Goal: Information Seeking & Learning: Find specific fact

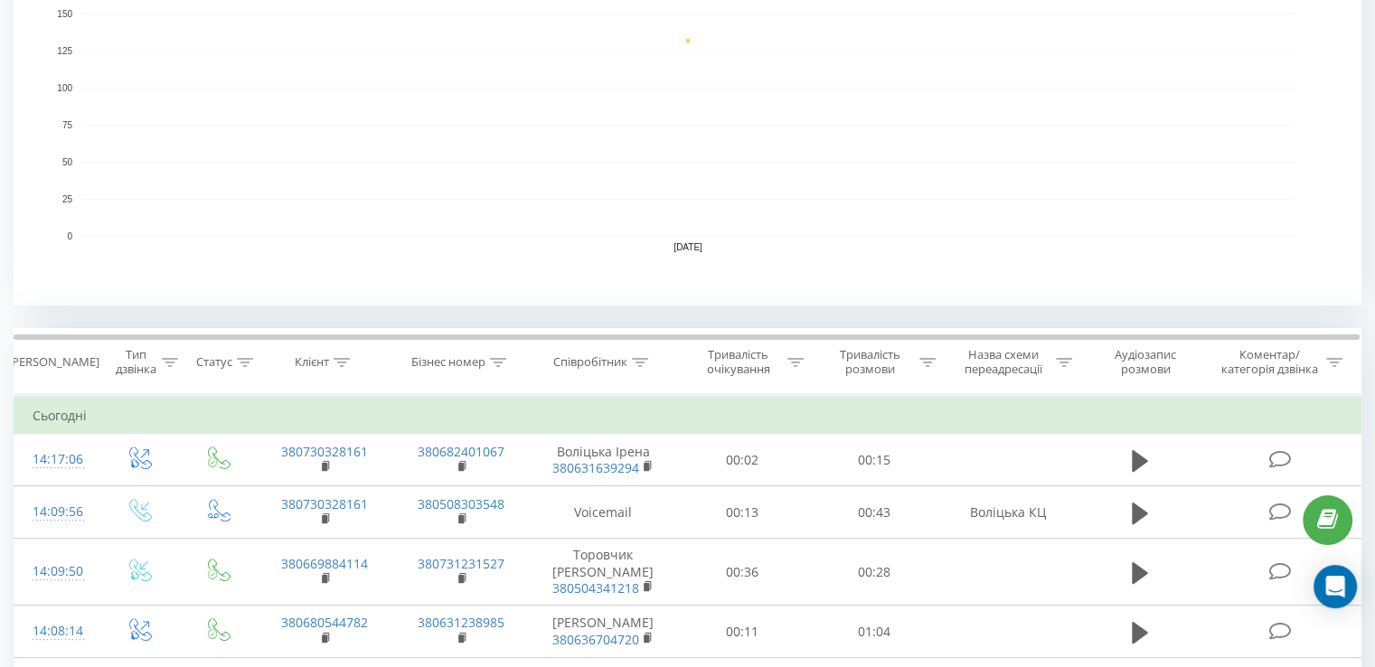
scroll to position [452, 0]
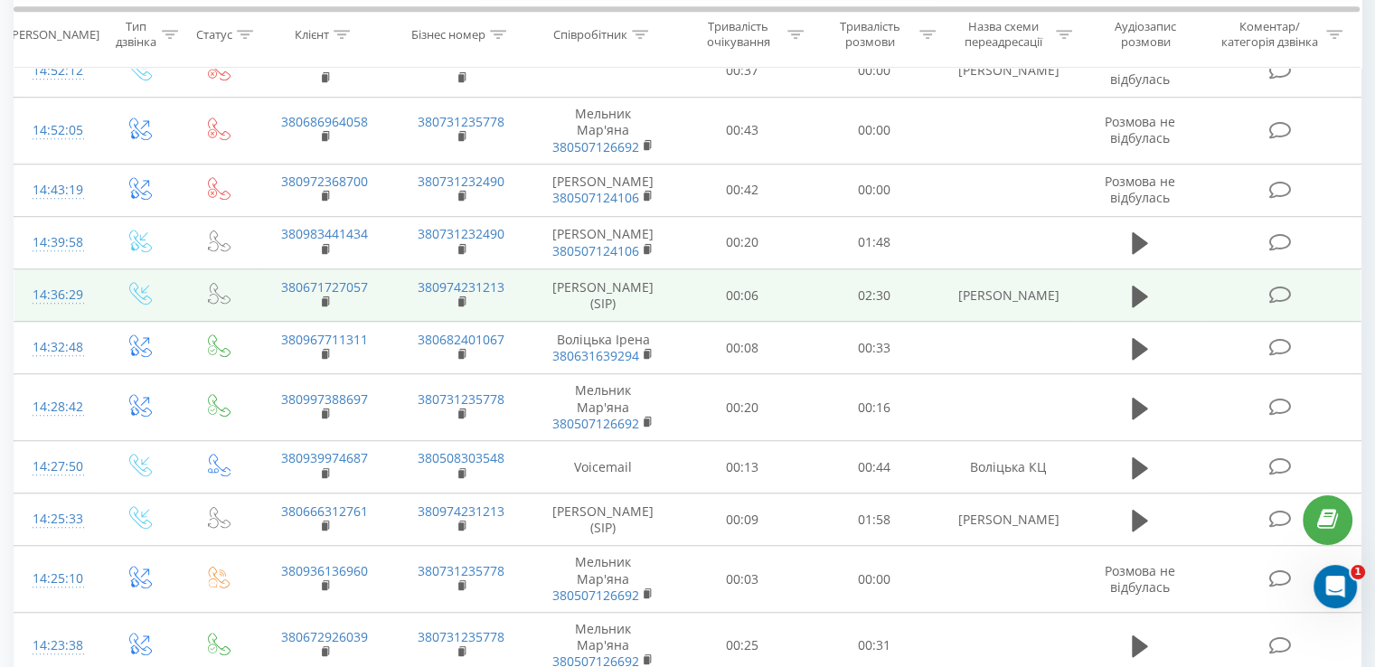
scroll to position [1356, 0]
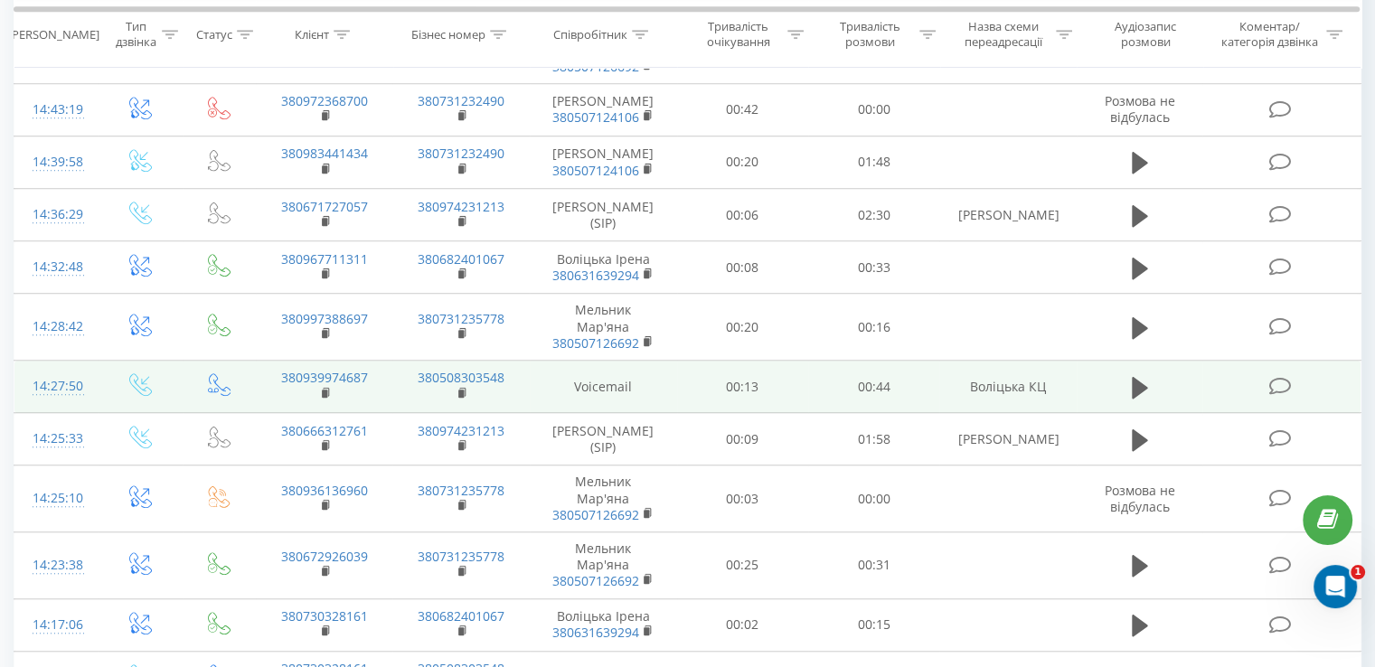
drag, startPoint x: 376, startPoint y: 389, endPoint x: 437, endPoint y: 371, distance: 64.1
click at [372, 389] on td "380939974687" at bounding box center [324, 387] width 136 height 52
click at [1140, 394] on icon at bounding box center [1139, 387] width 16 height 22
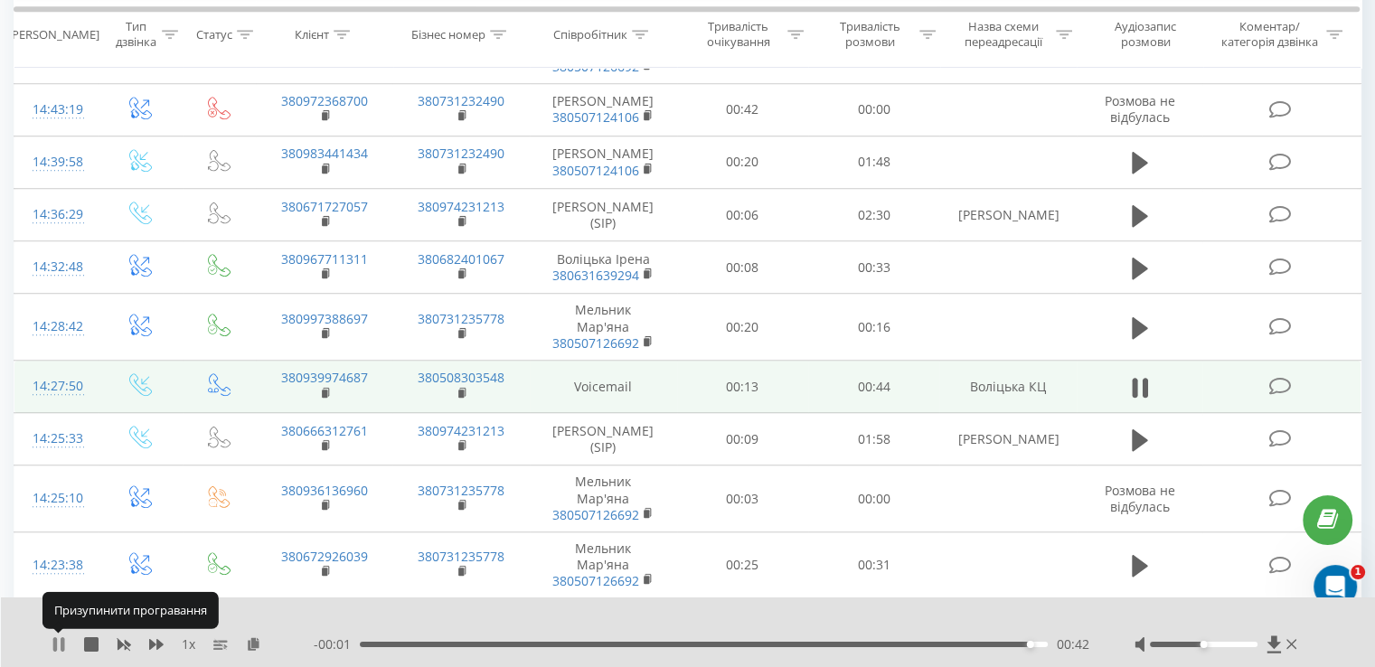
click at [63, 642] on icon at bounding box center [63, 644] width 4 height 14
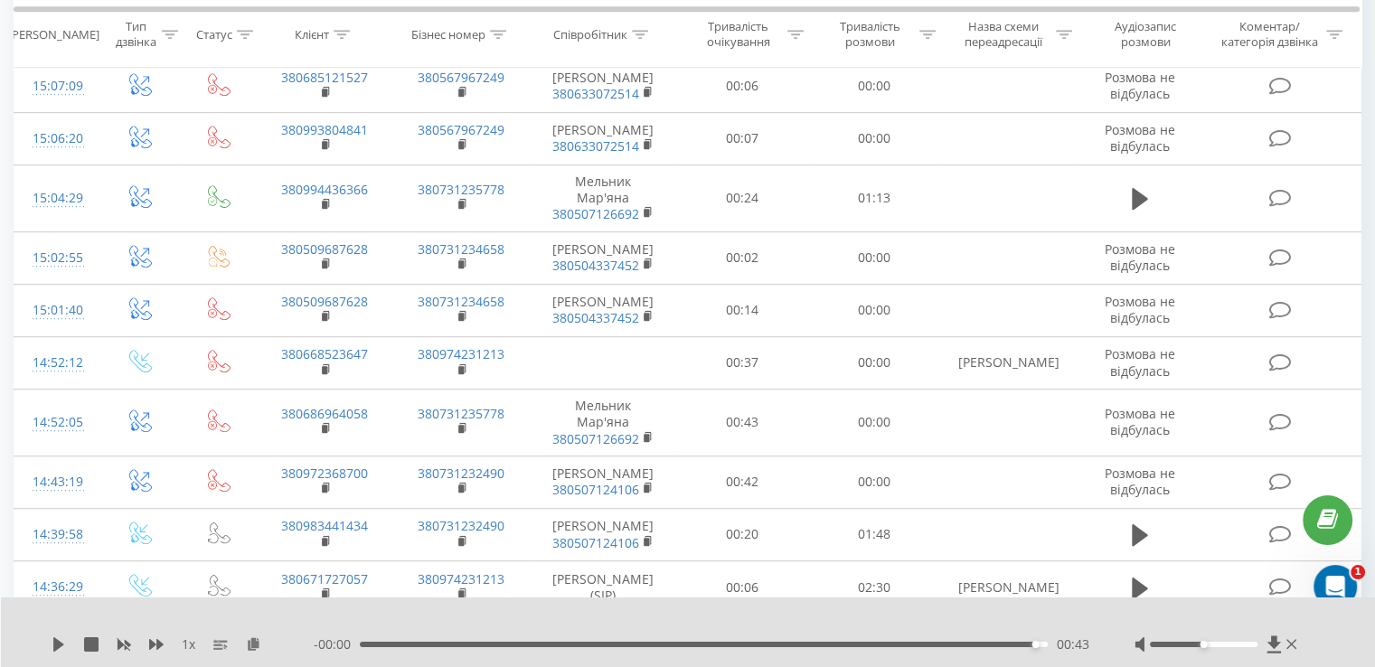
scroll to position [723, 0]
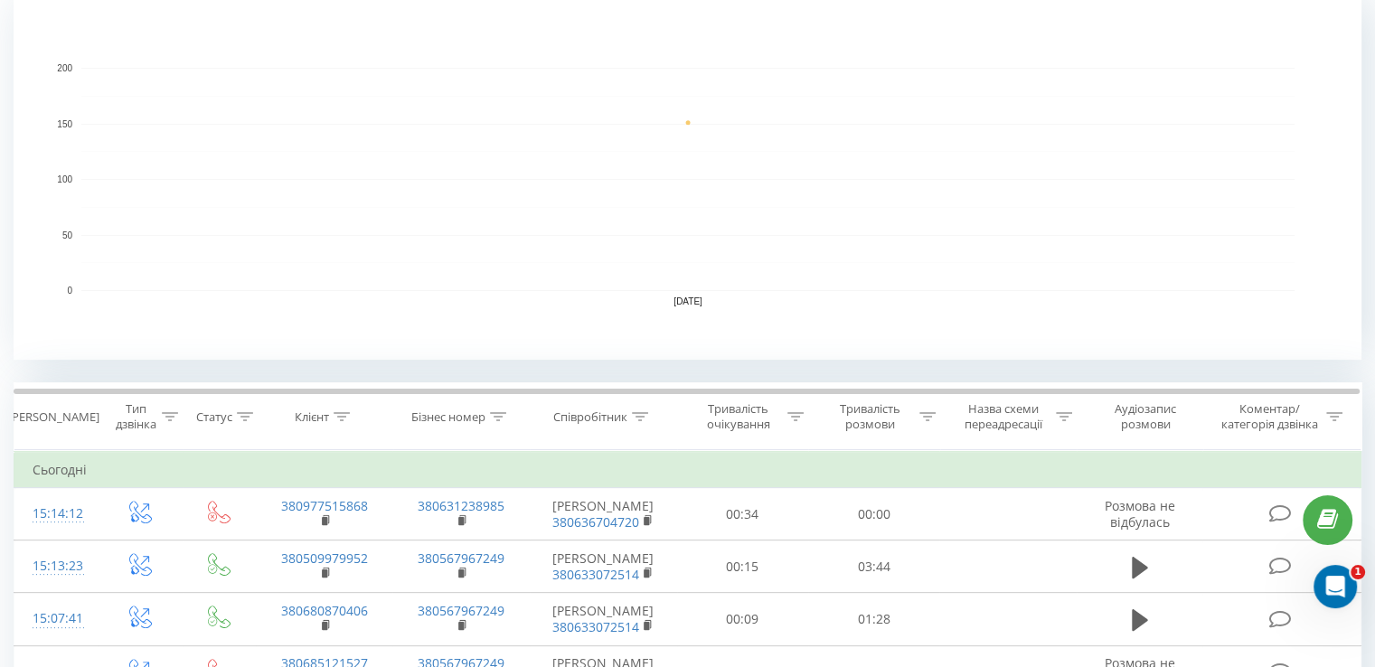
scroll to position [452, 0]
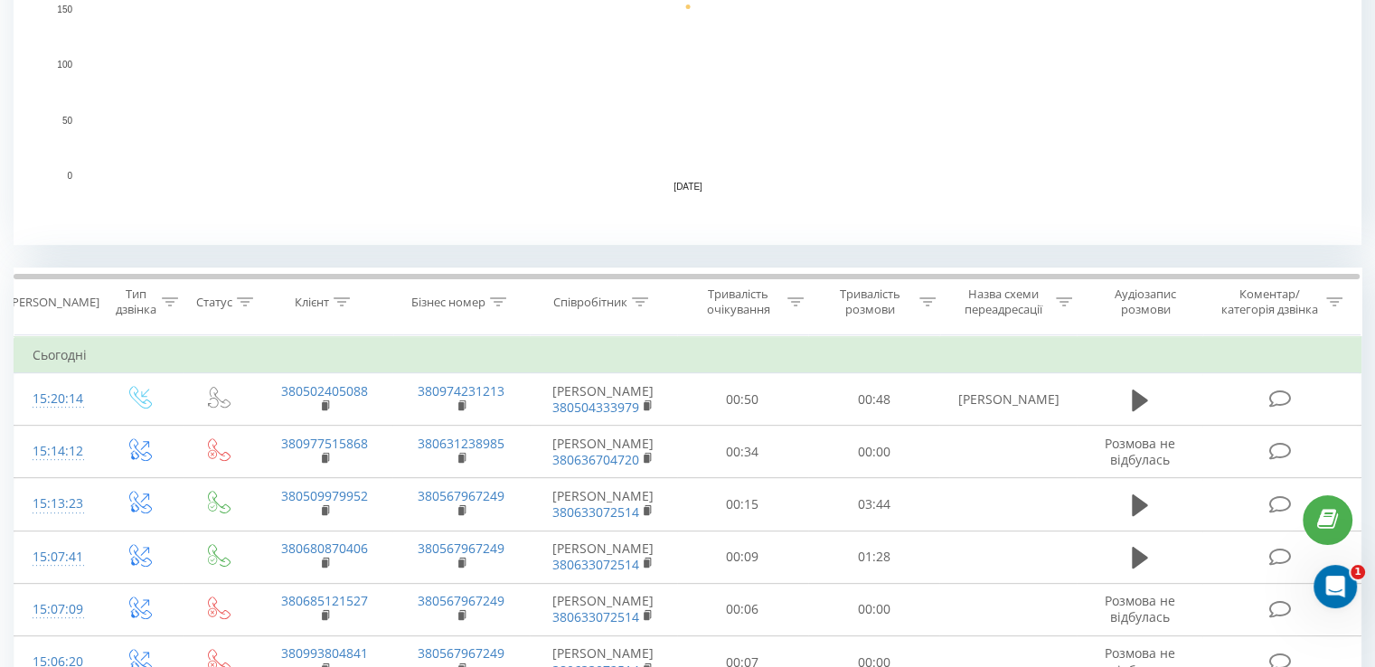
scroll to position [542, 0]
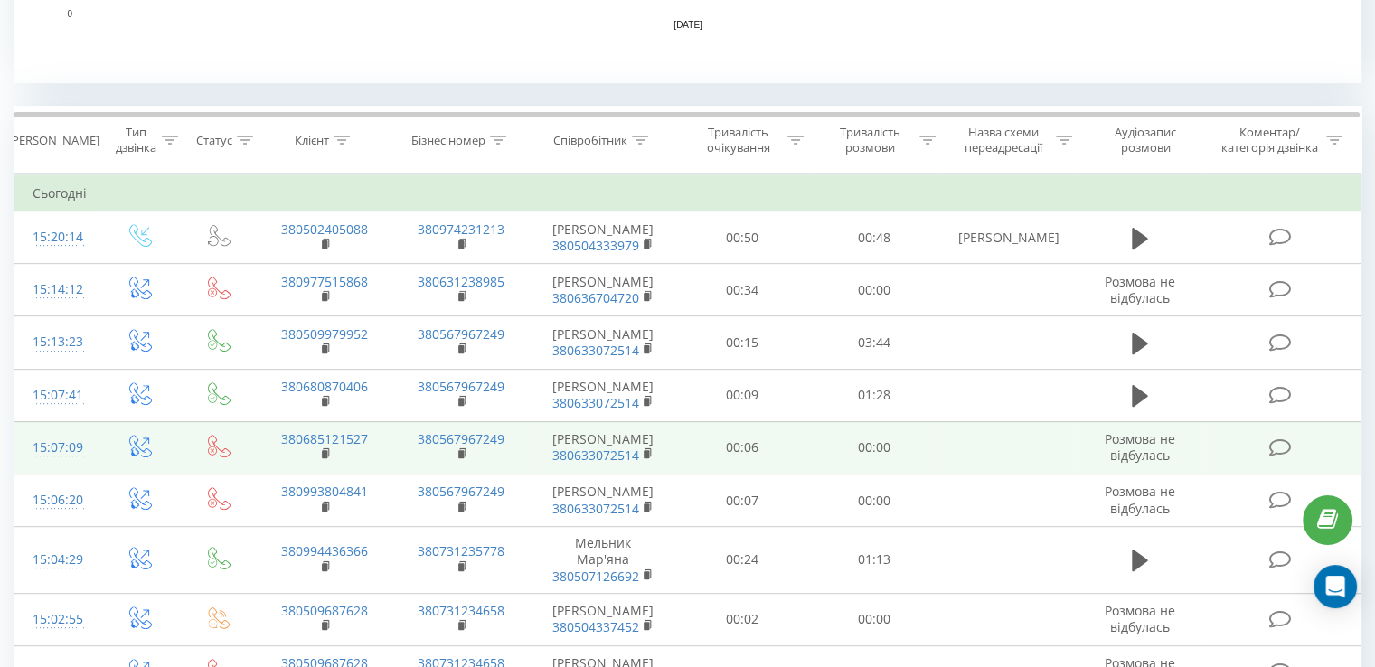
scroll to position [723, 0]
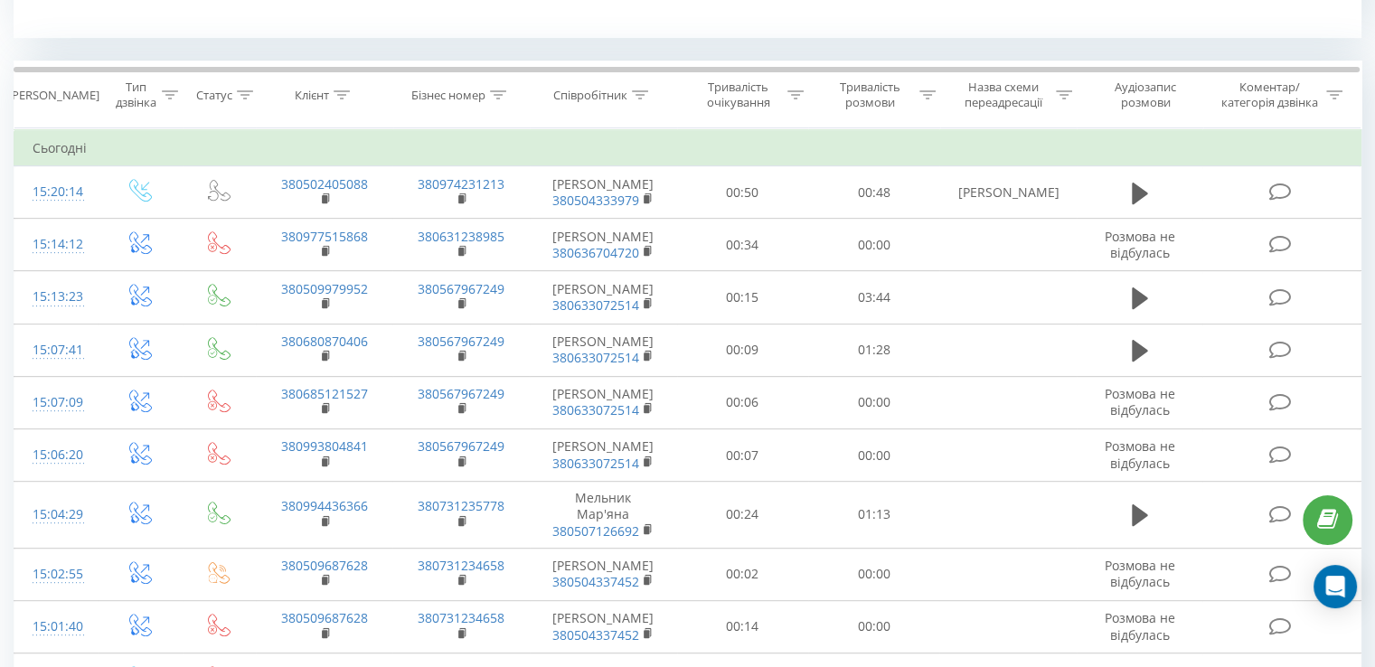
scroll to position [813, 0]
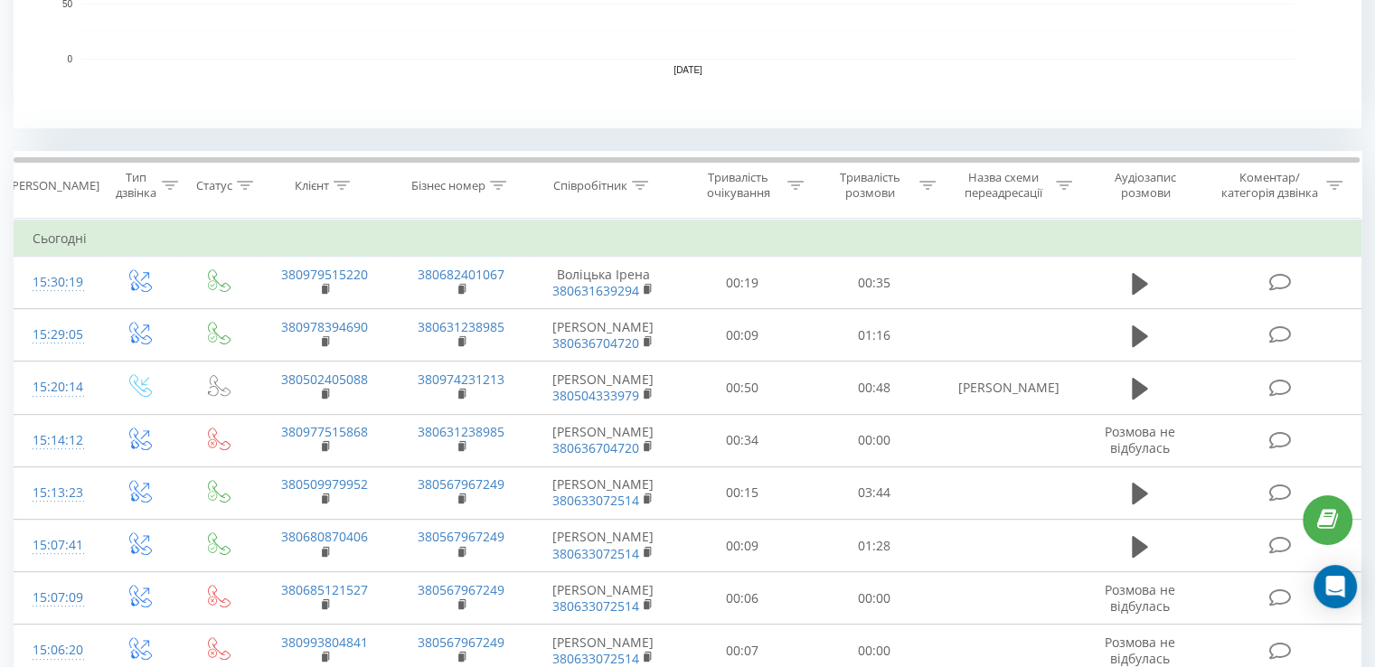
scroll to position [633, 0]
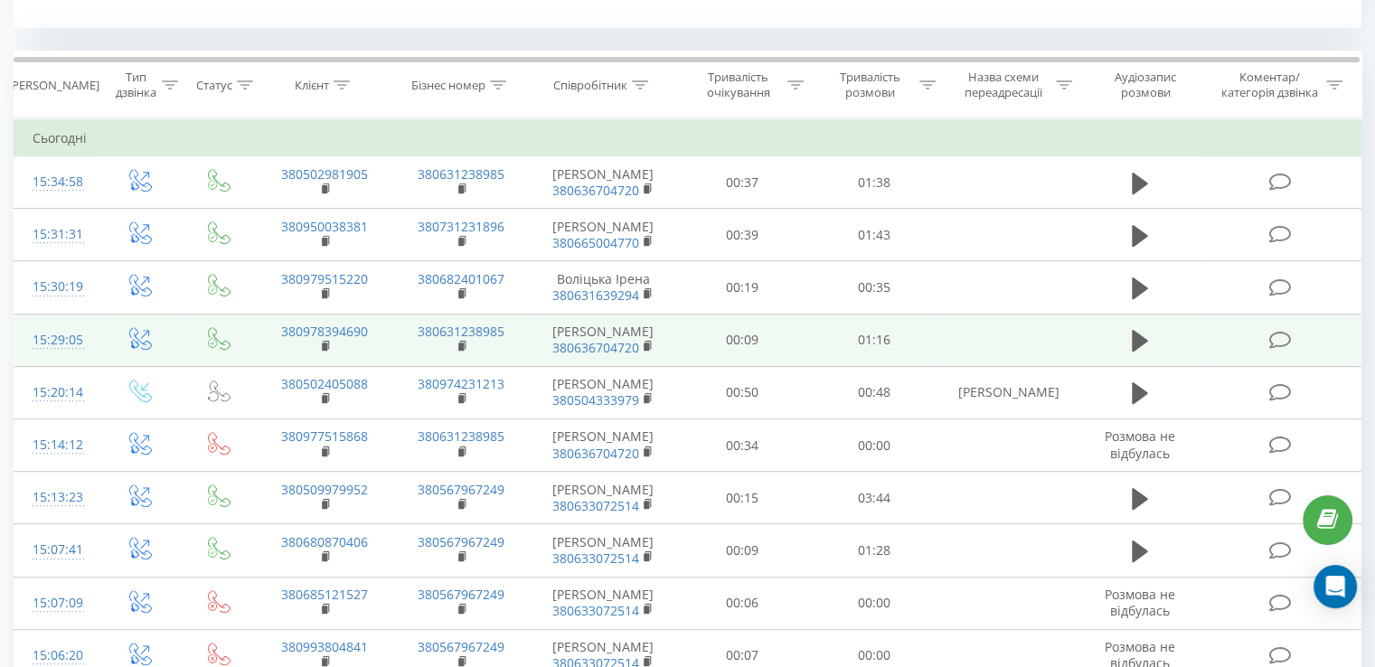
scroll to position [723, 0]
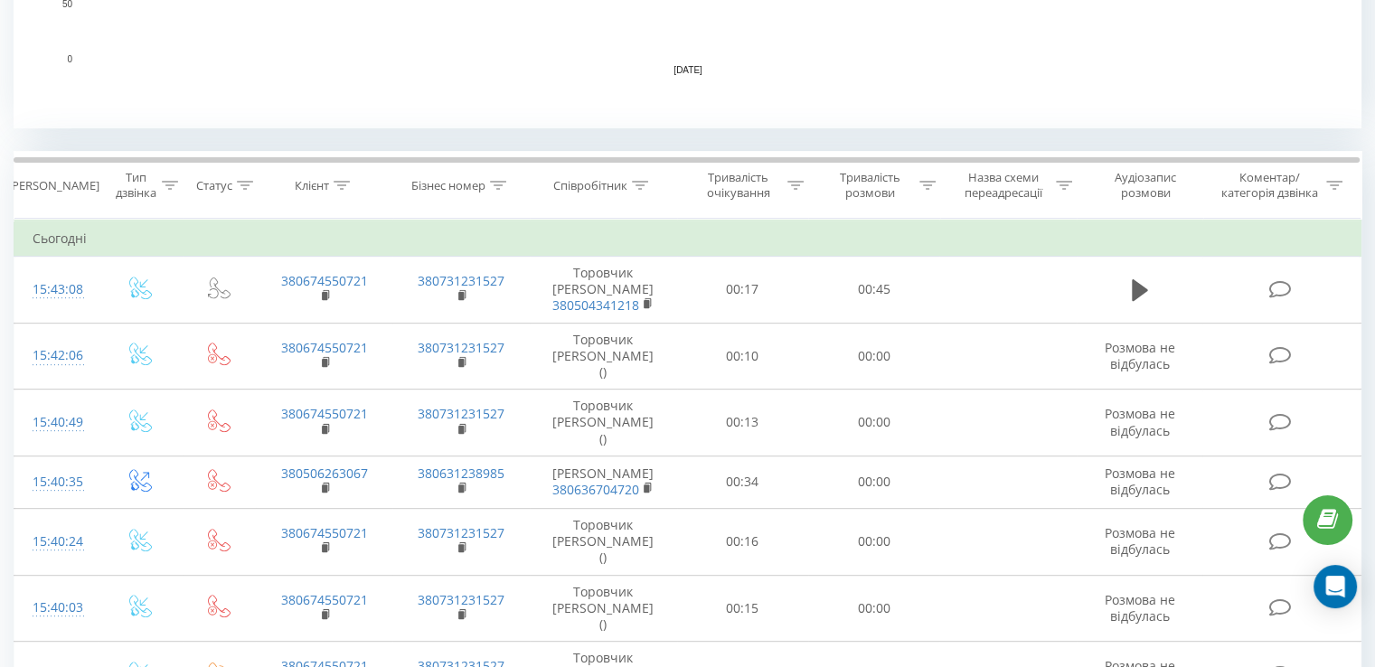
scroll to position [446, 0]
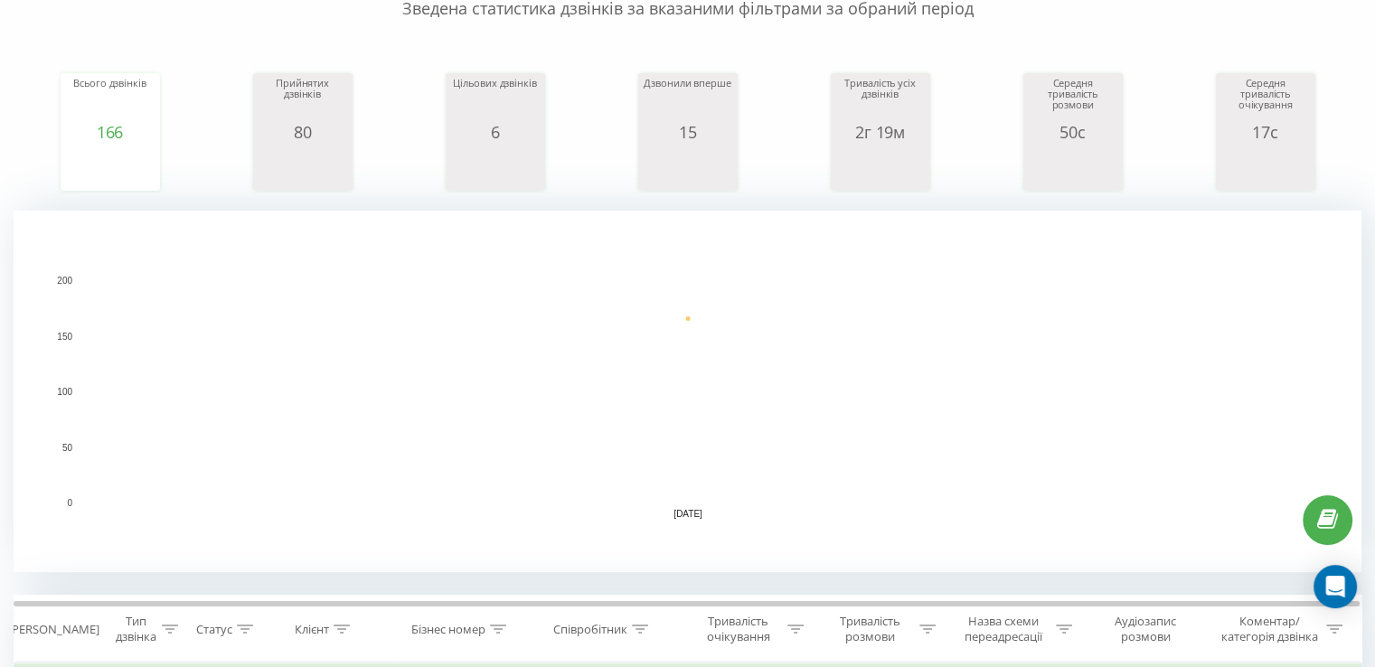
scroll to position [181, 0]
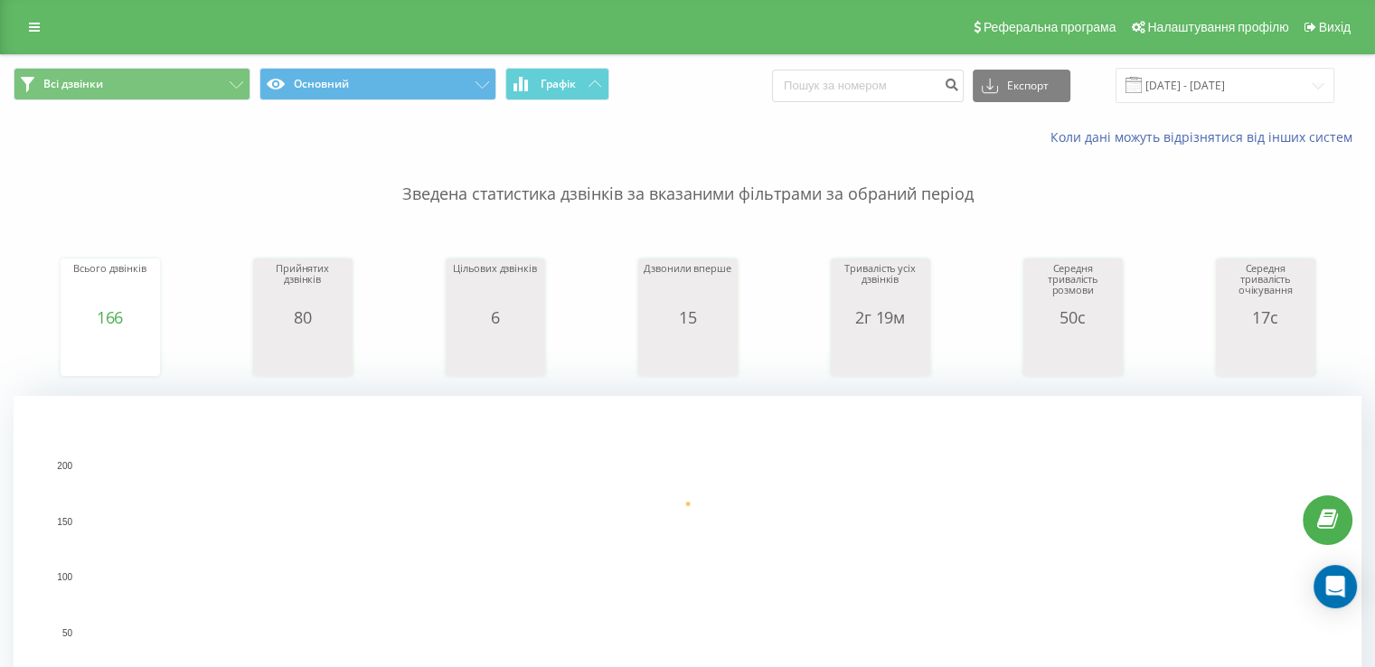
scroll to position [723, 0]
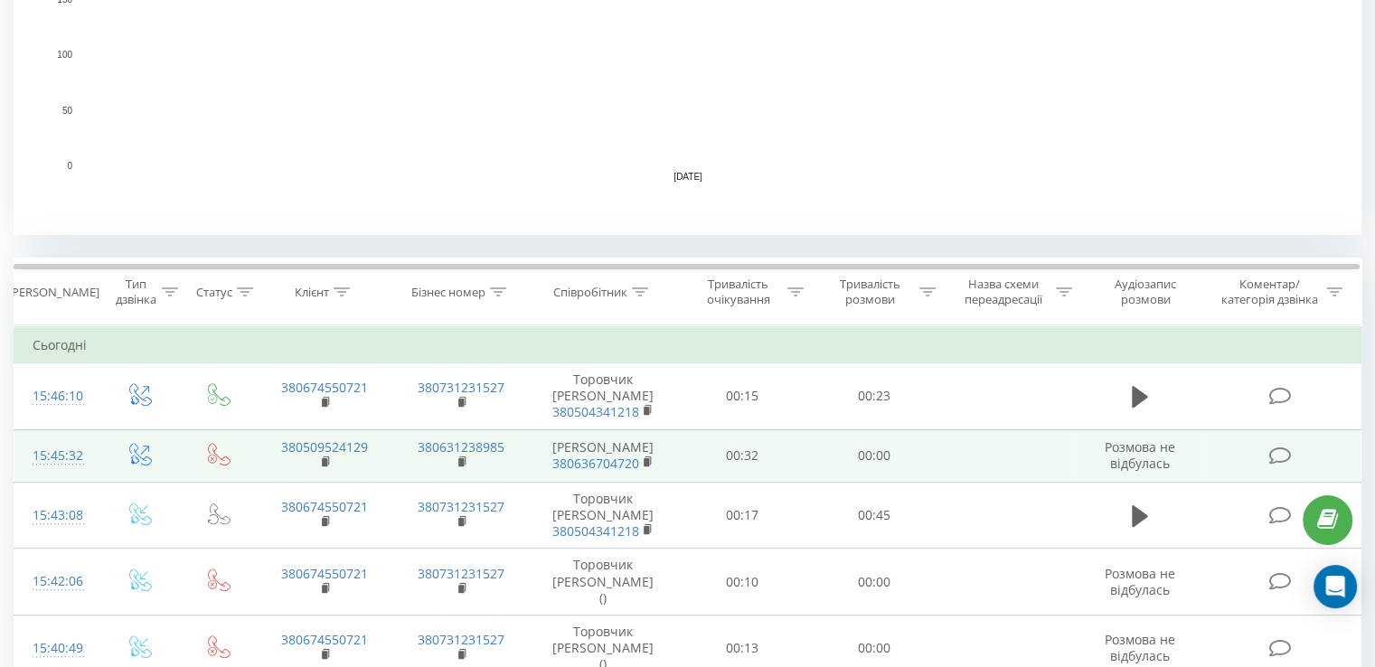
scroll to position [542, 0]
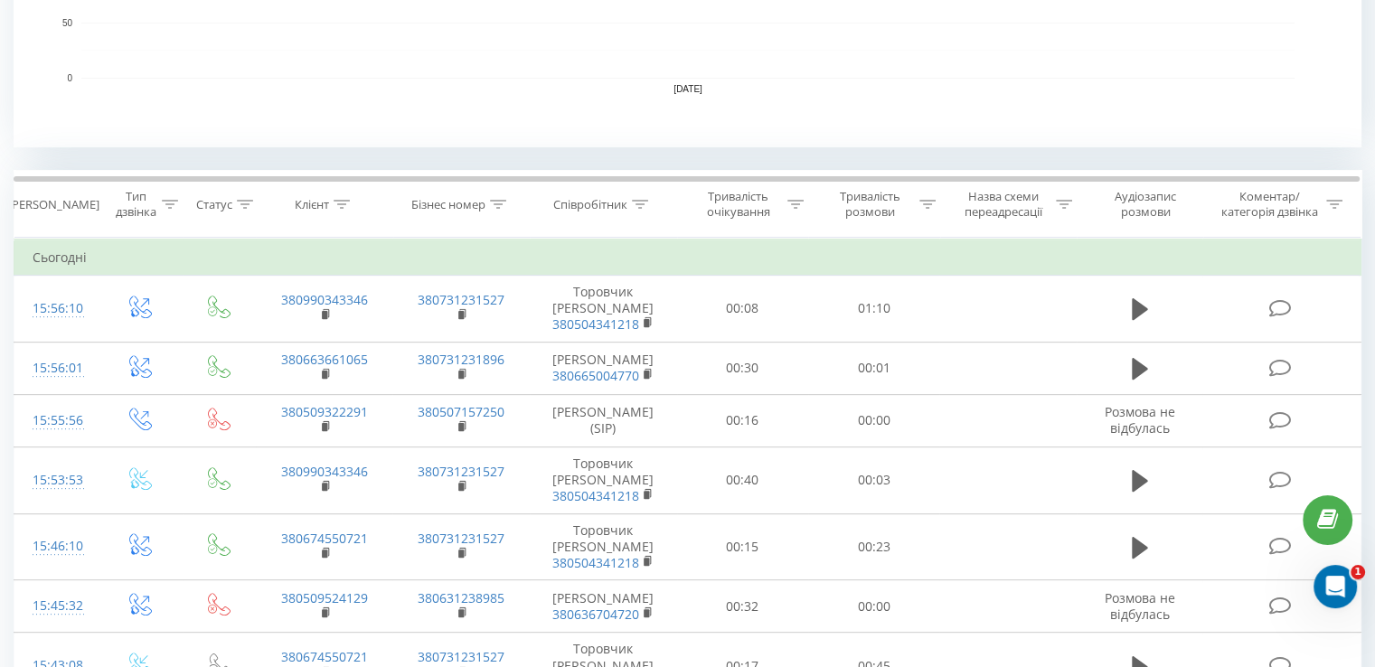
scroll to position [723, 0]
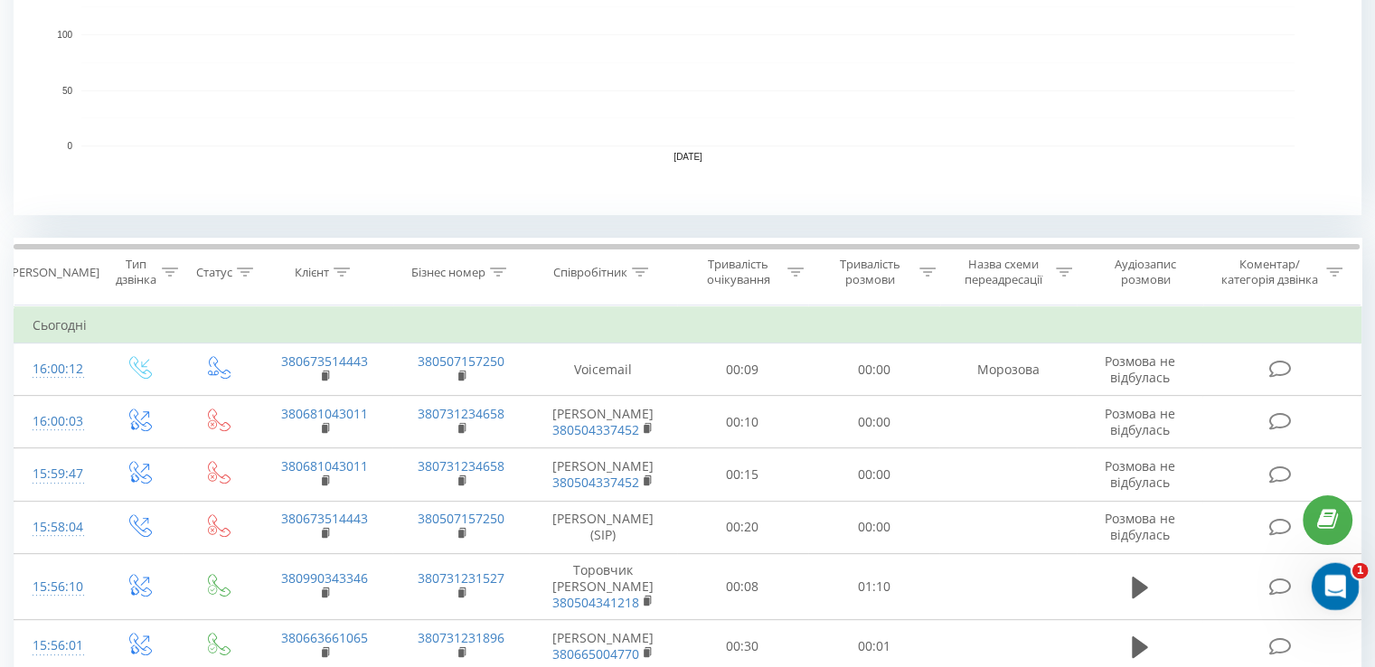
click at [1325, 590] on icon "Открыть службу сообщений Intercom" at bounding box center [1333, 584] width 30 height 30
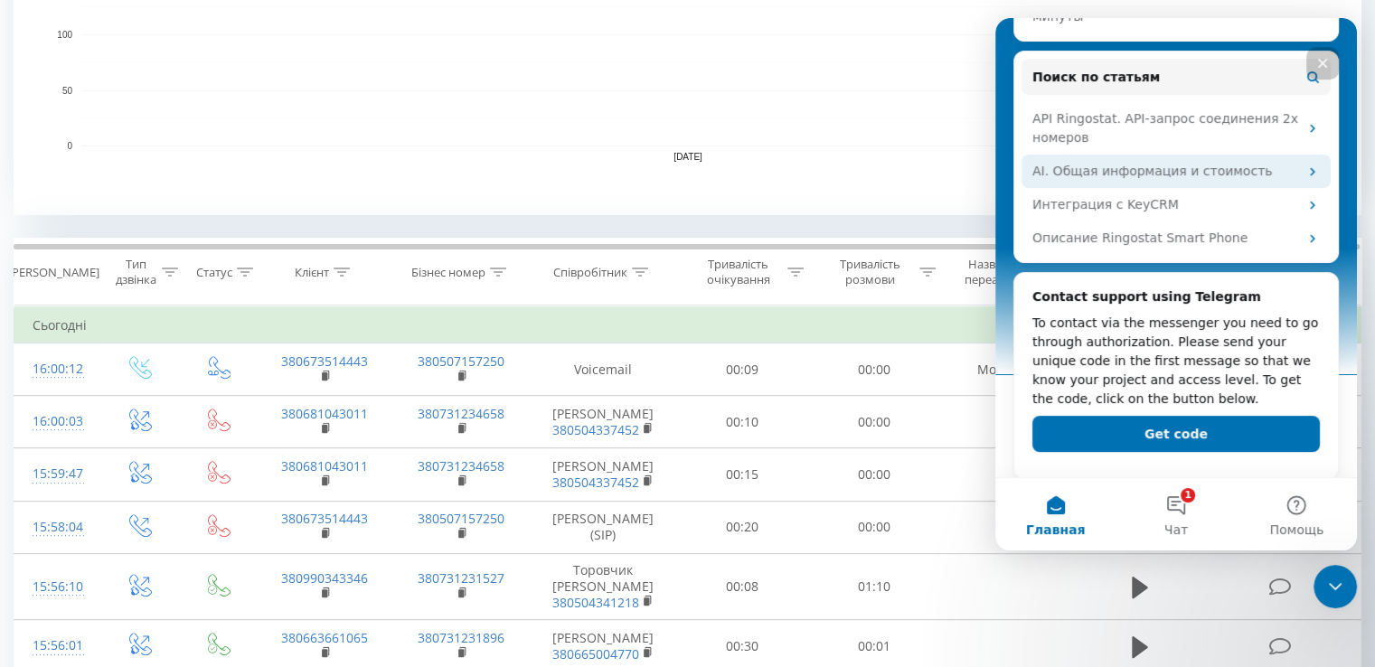
scroll to position [318, 0]
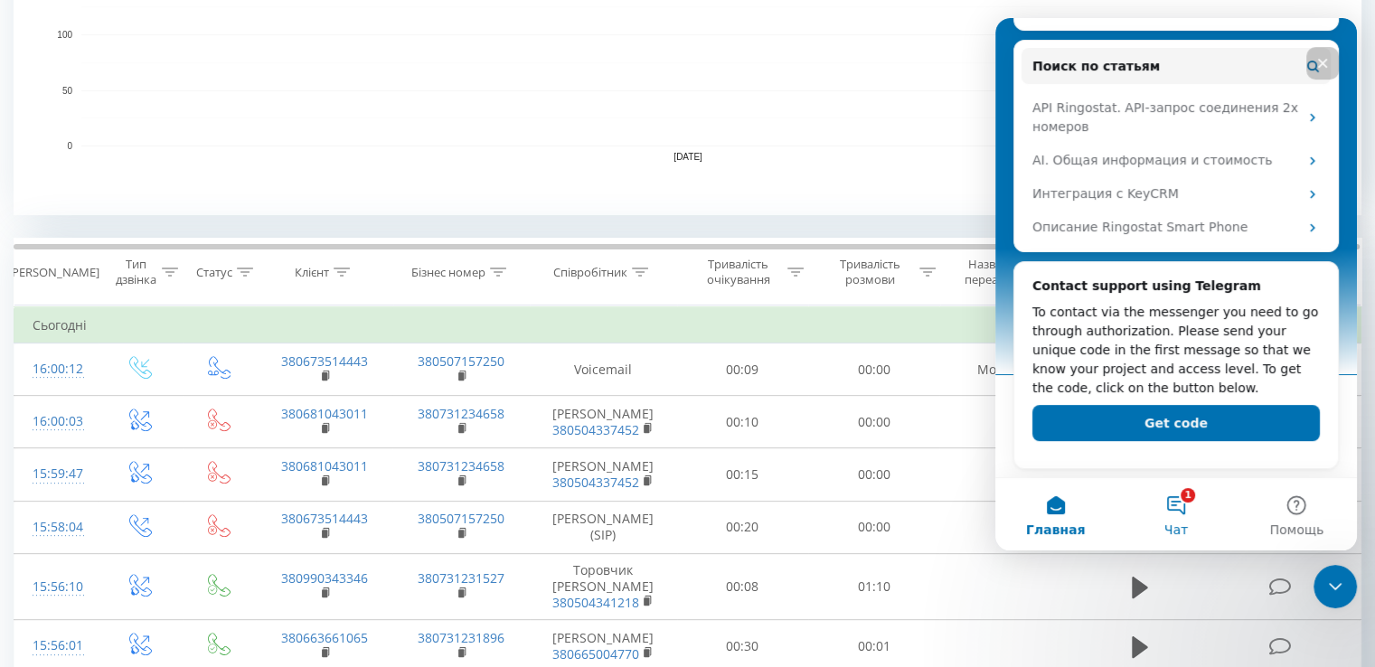
click at [1177, 524] on span "Чат" at bounding box center [1175, 529] width 23 height 13
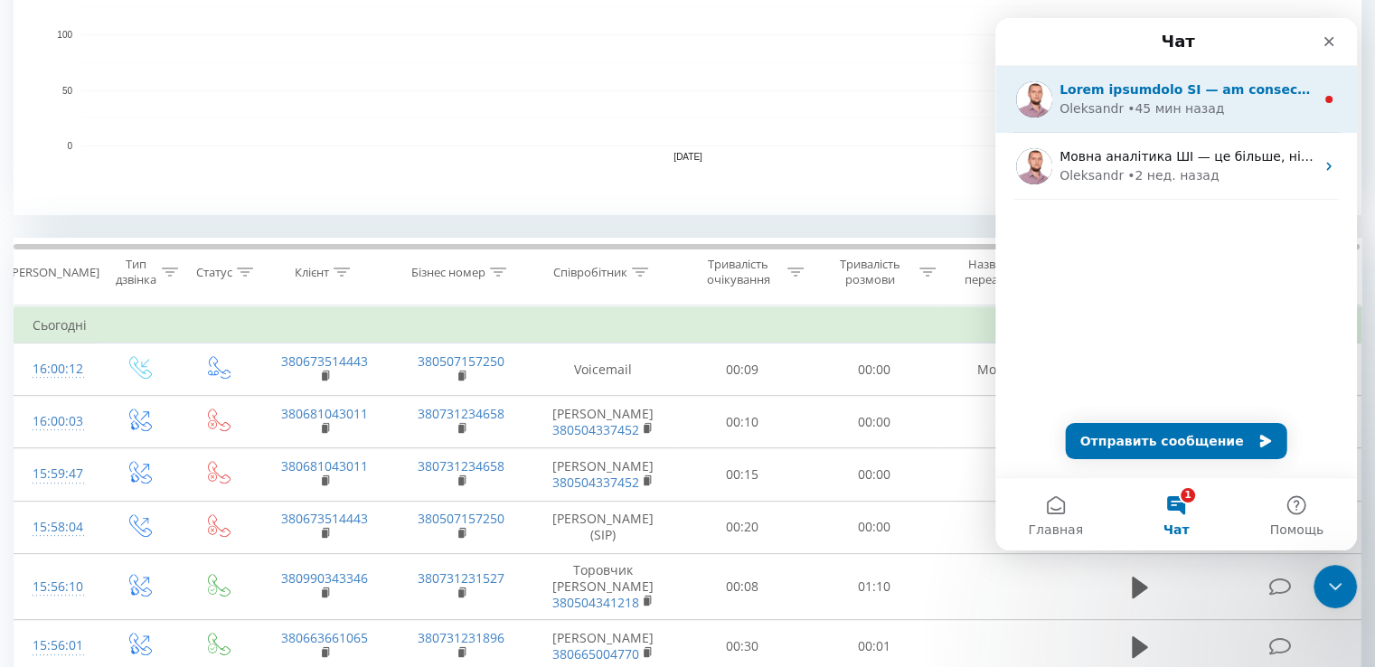
click at [1201, 105] on div "• 45 мин назад" at bounding box center [1175, 108] width 97 height 19
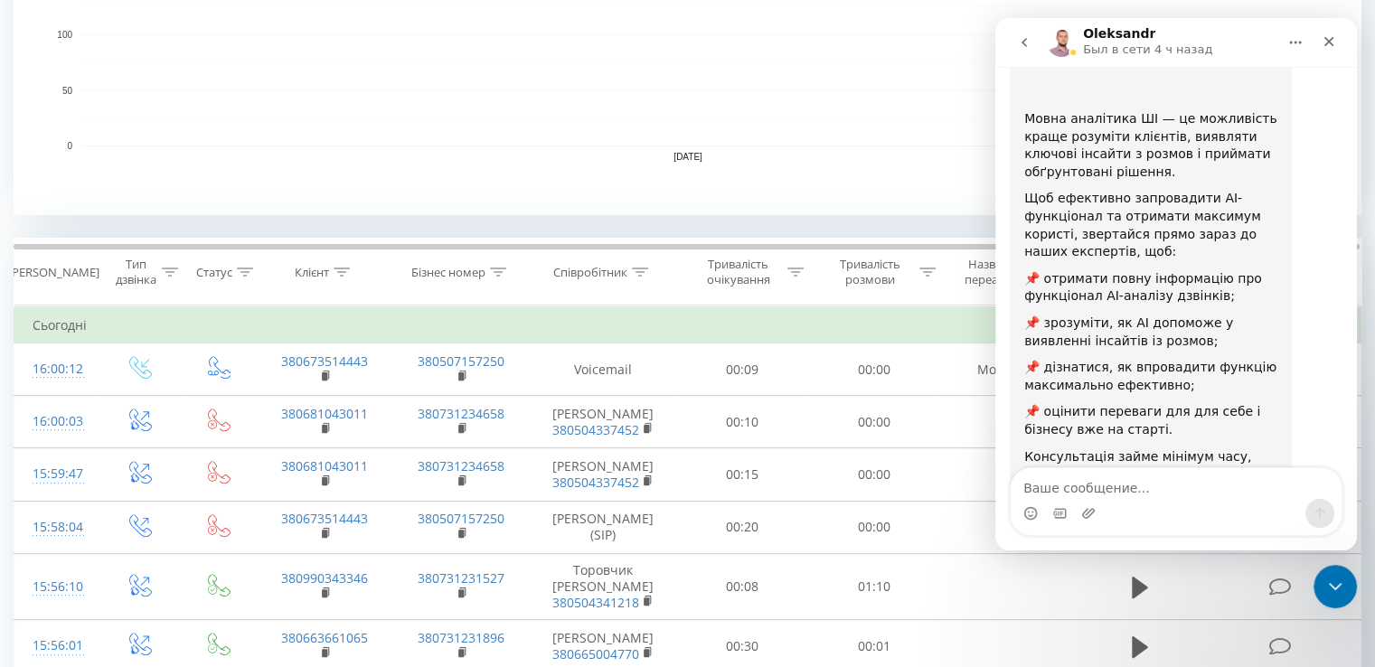
scroll to position [281, 0]
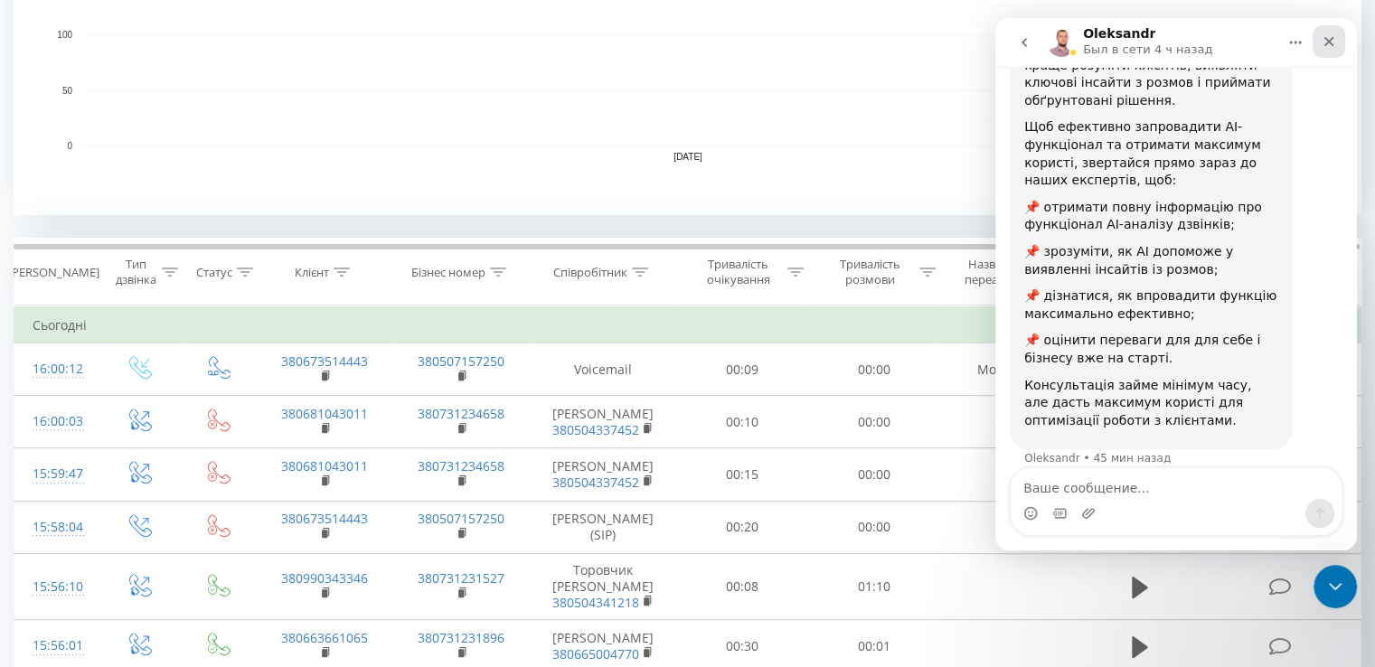
click at [1333, 41] on icon "Закрыть" at bounding box center [1328, 41] width 14 height 14
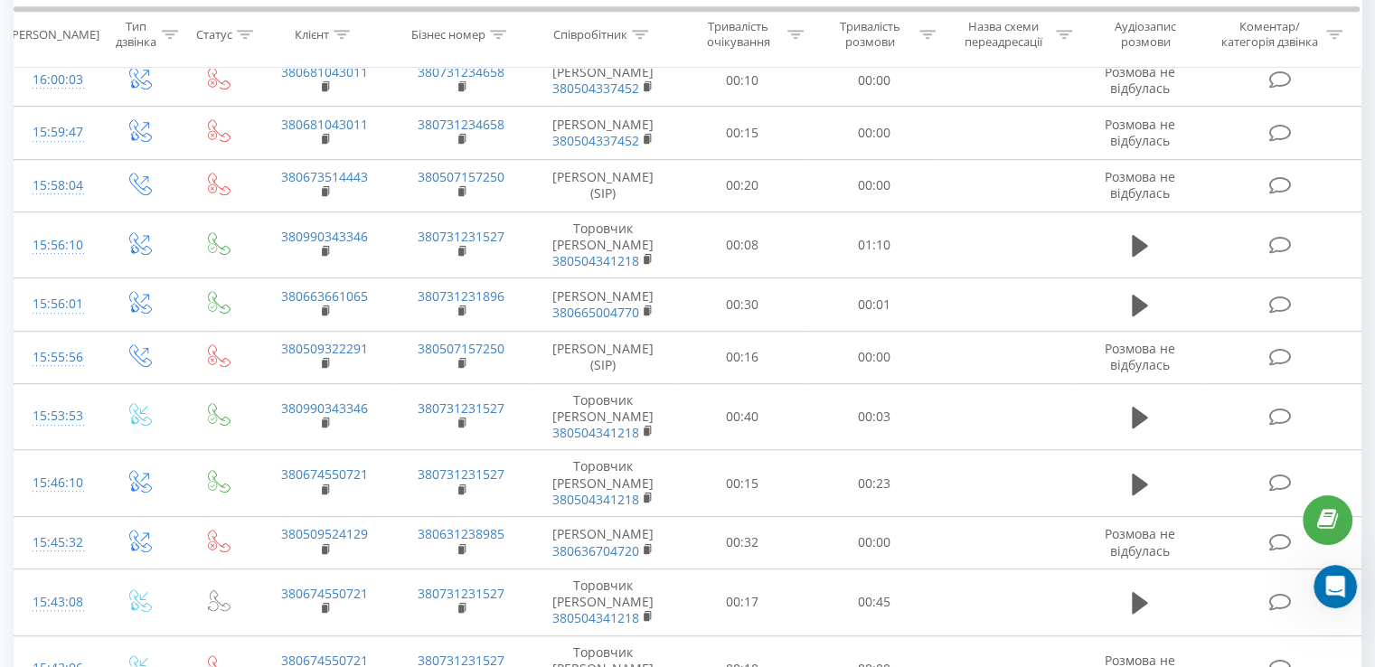
scroll to position [452, 0]
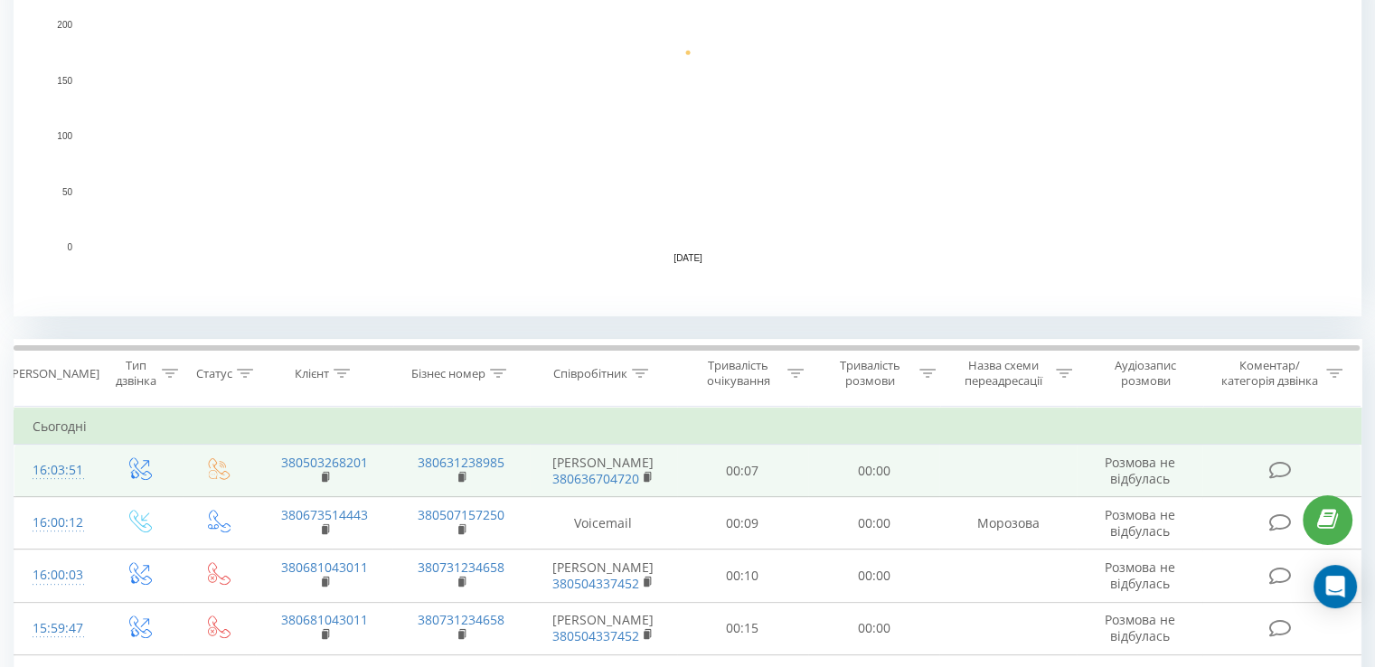
scroll to position [633, 0]
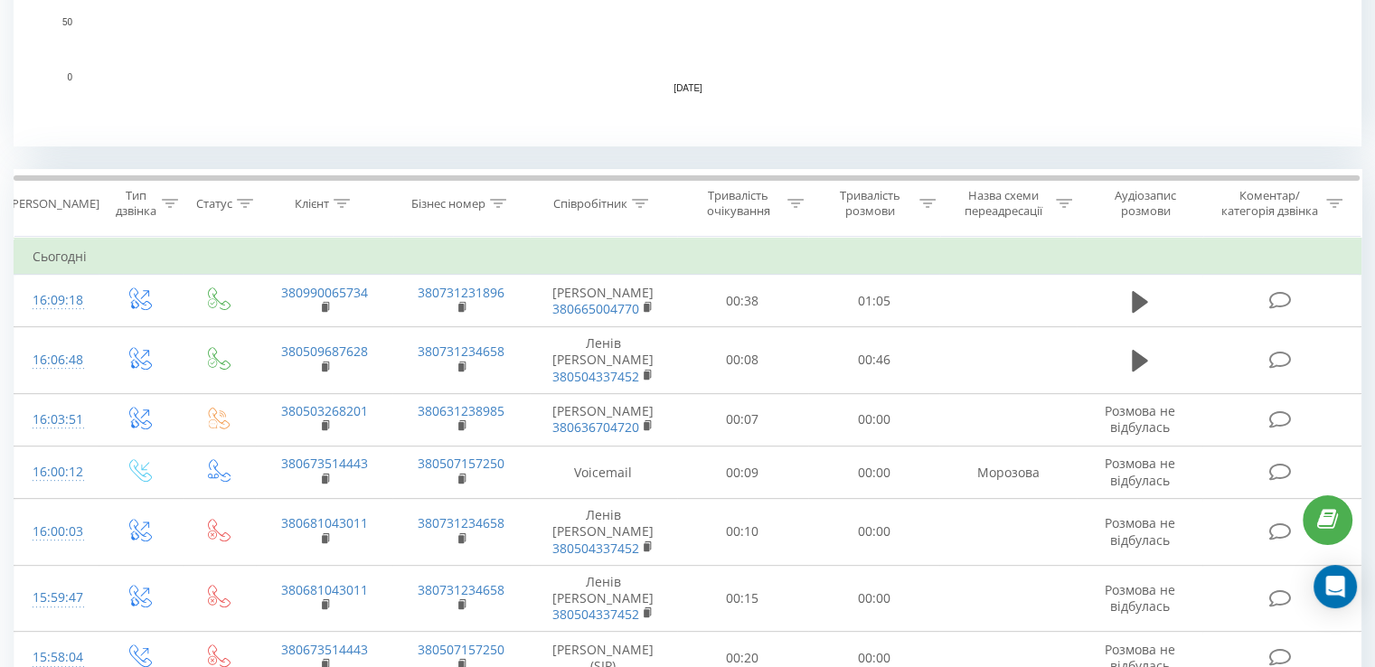
scroll to position [633, 0]
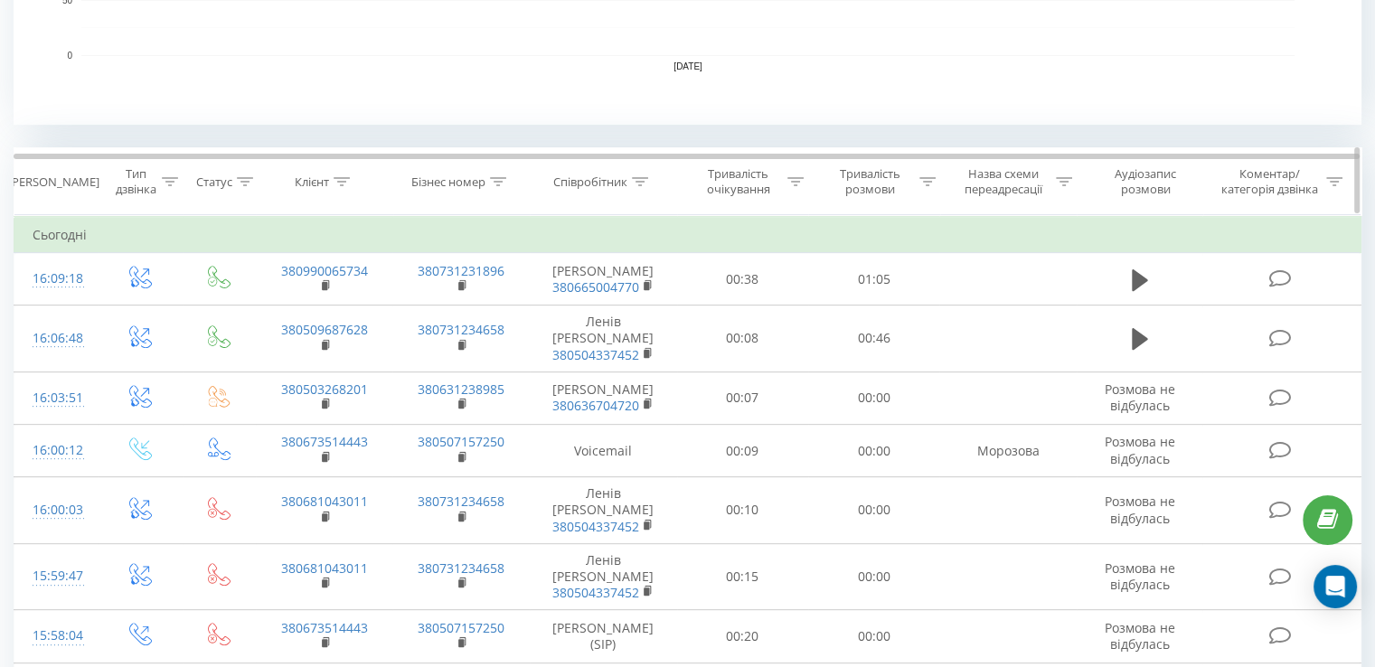
click at [642, 183] on icon at bounding box center [640, 181] width 16 height 9
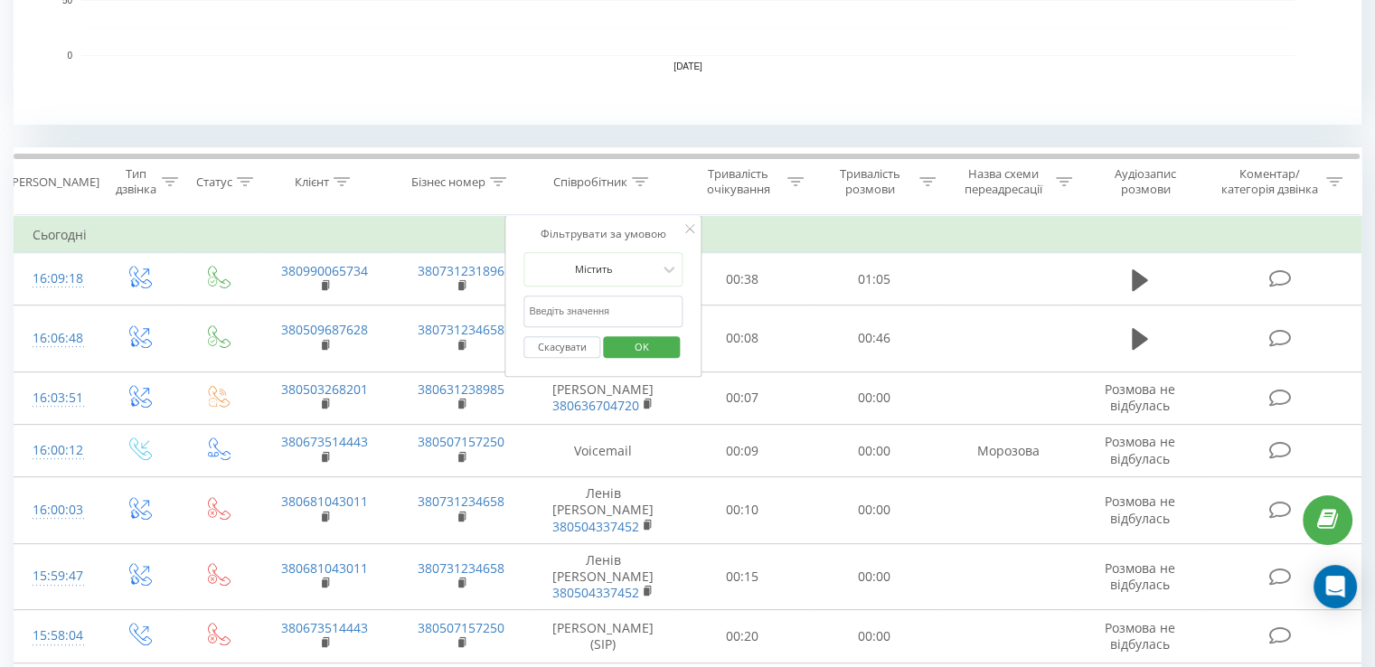
click at [594, 309] on input "text" at bounding box center [602, 312] width 159 height 32
type input "воліцька"
click at [619, 334] on span "OK" at bounding box center [641, 347] width 51 height 28
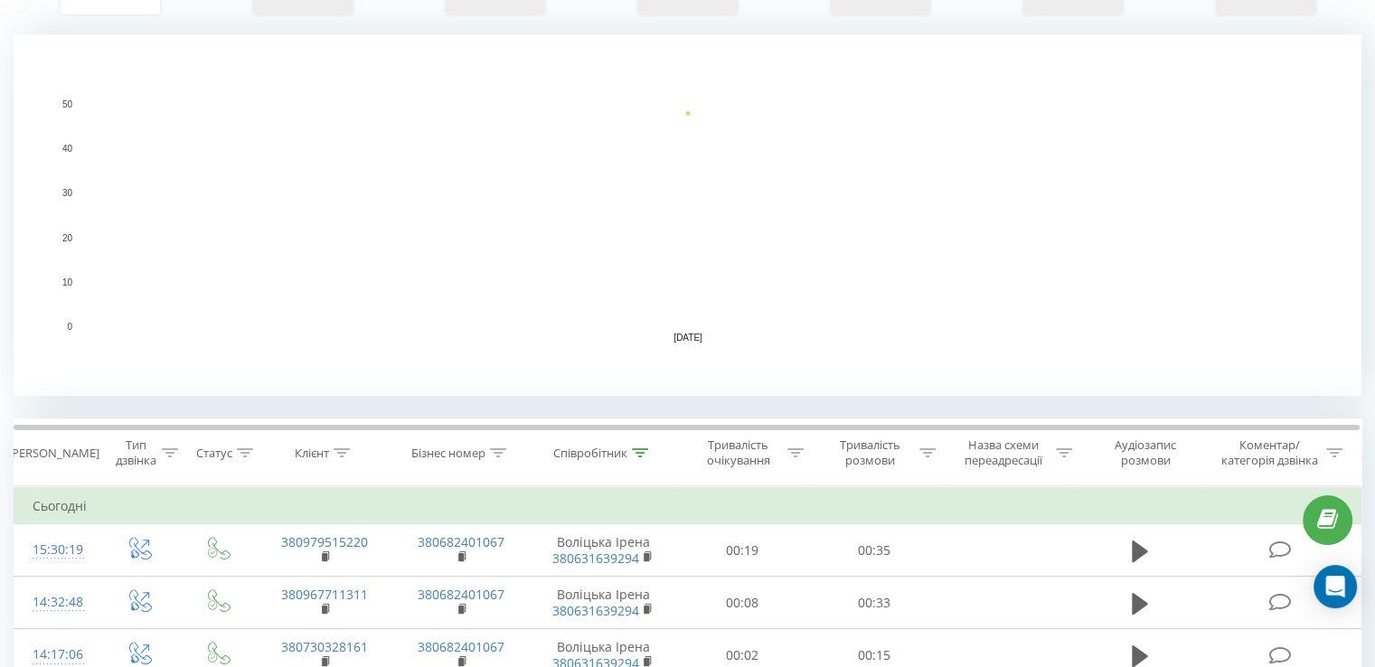
scroll to position [452, 0]
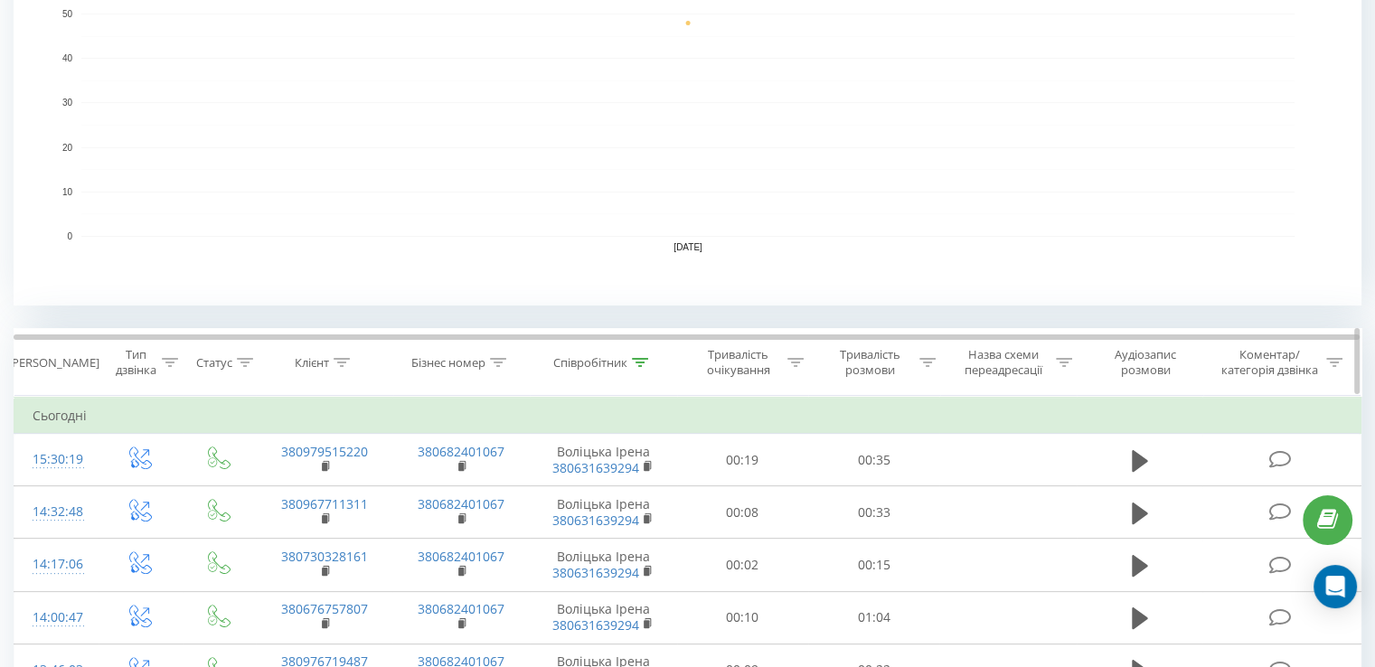
click at [648, 353] on th "Співробітник" at bounding box center [603, 362] width 147 height 67
click at [647, 359] on icon at bounding box center [640, 362] width 16 height 9
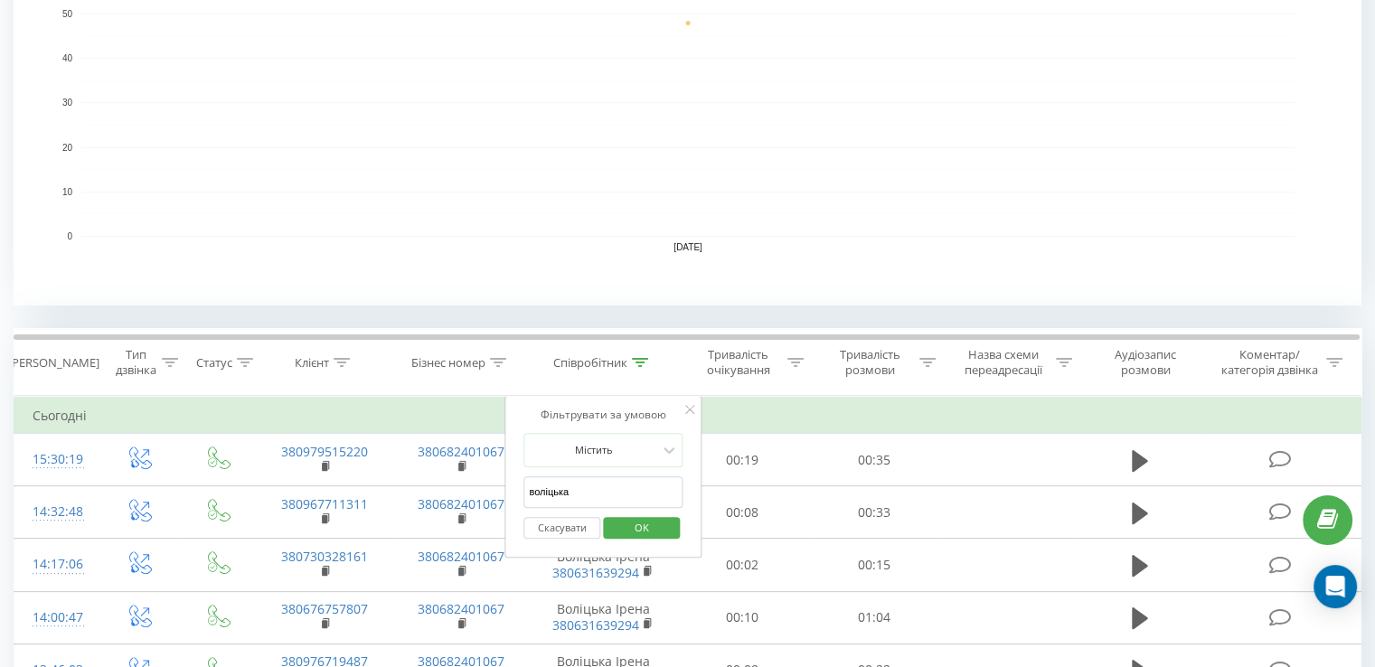
drag, startPoint x: 621, startPoint y: 493, endPoint x: 525, endPoint y: 479, distance: 96.7
click at [525, 479] on input "воліцька" at bounding box center [602, 492] width 159 height 32
type input "Морозова"
click at [624, 528] on span "OK" at bounding box center [641, 527] width 51 height 28
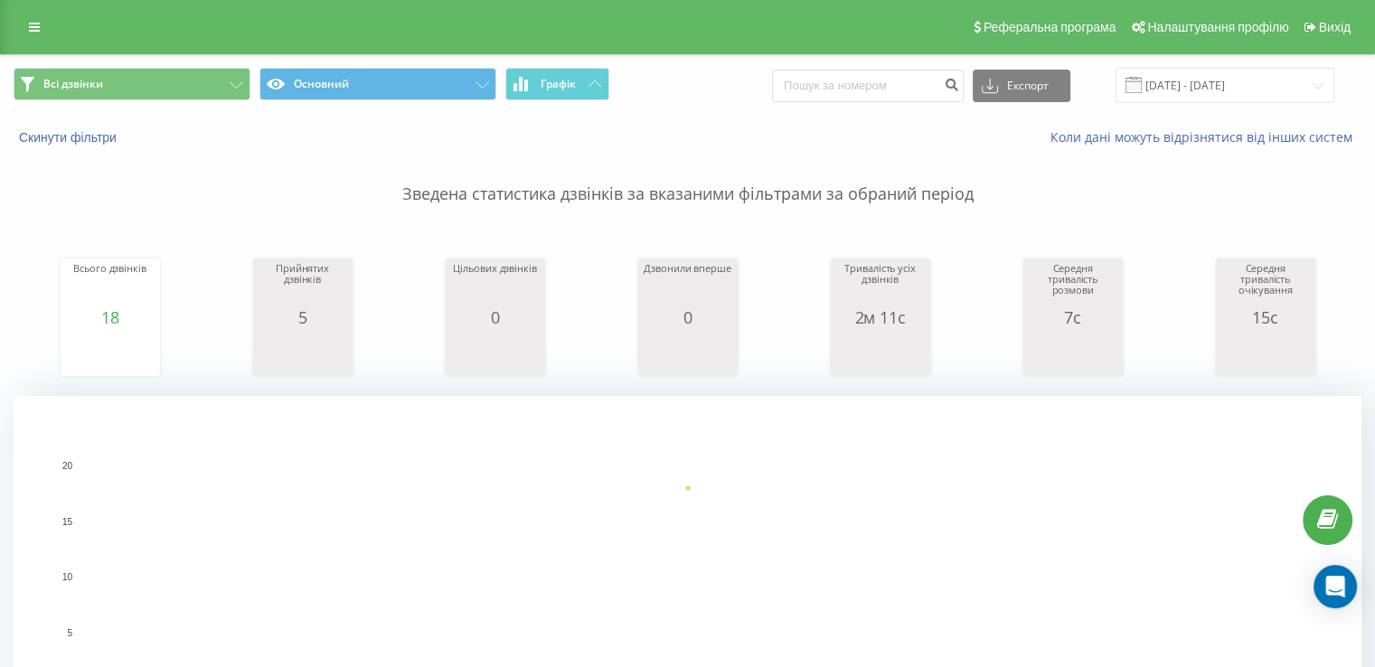
scroll to position [452, 0]
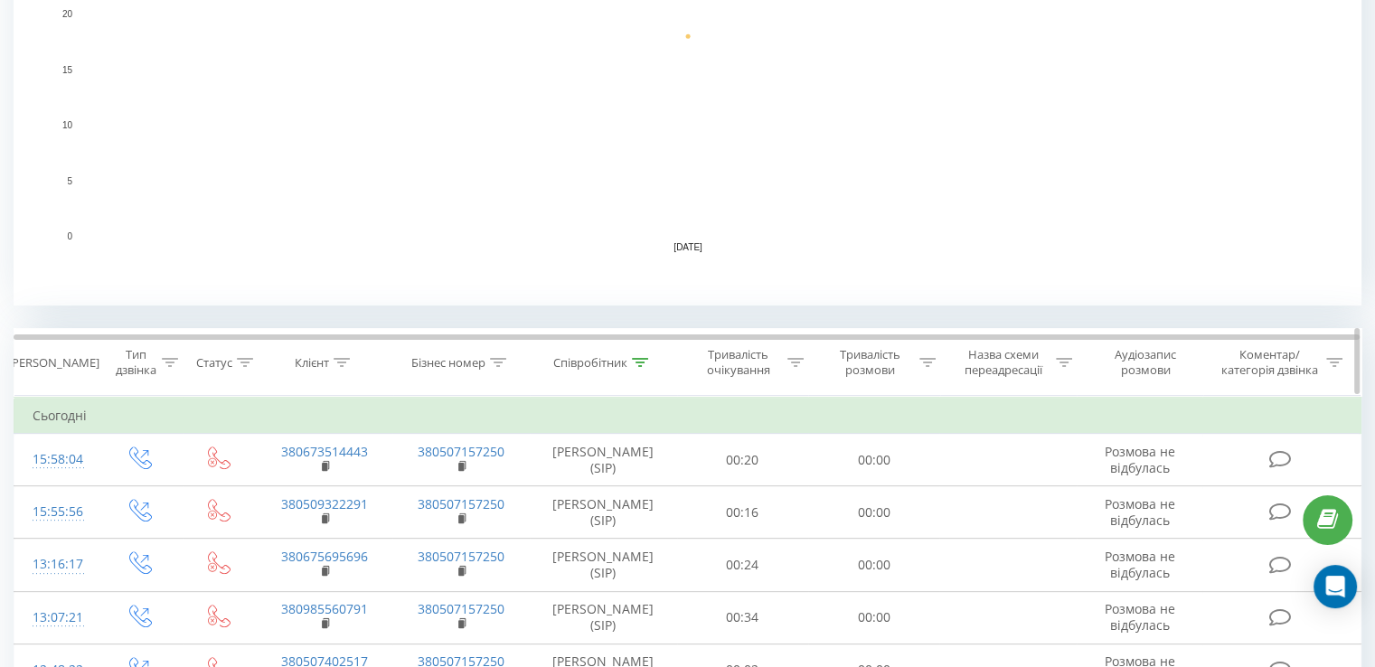
click at [636, 363] on icon at bounding box center [640, 362] width 16 height 9
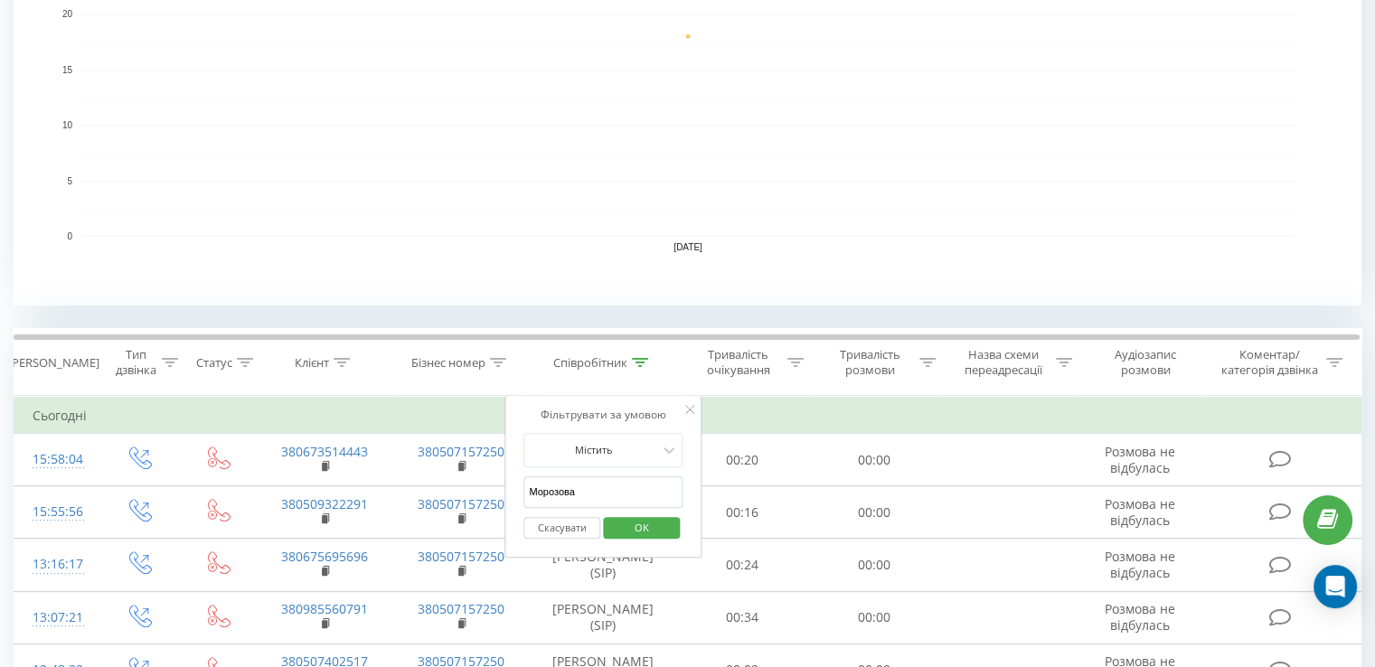
click at [560, 521] on button "Скасувати" at bounding box center [561, 528] width 77 height 23
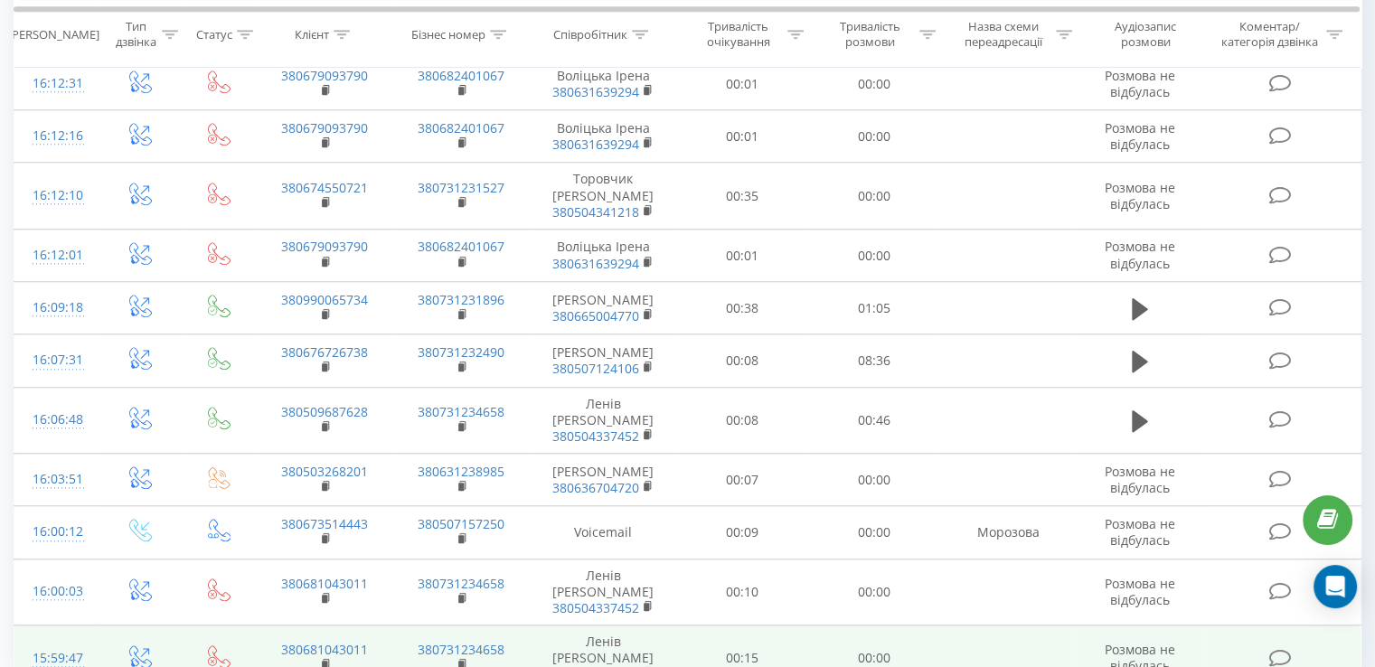
scroll to position [1596, 0]
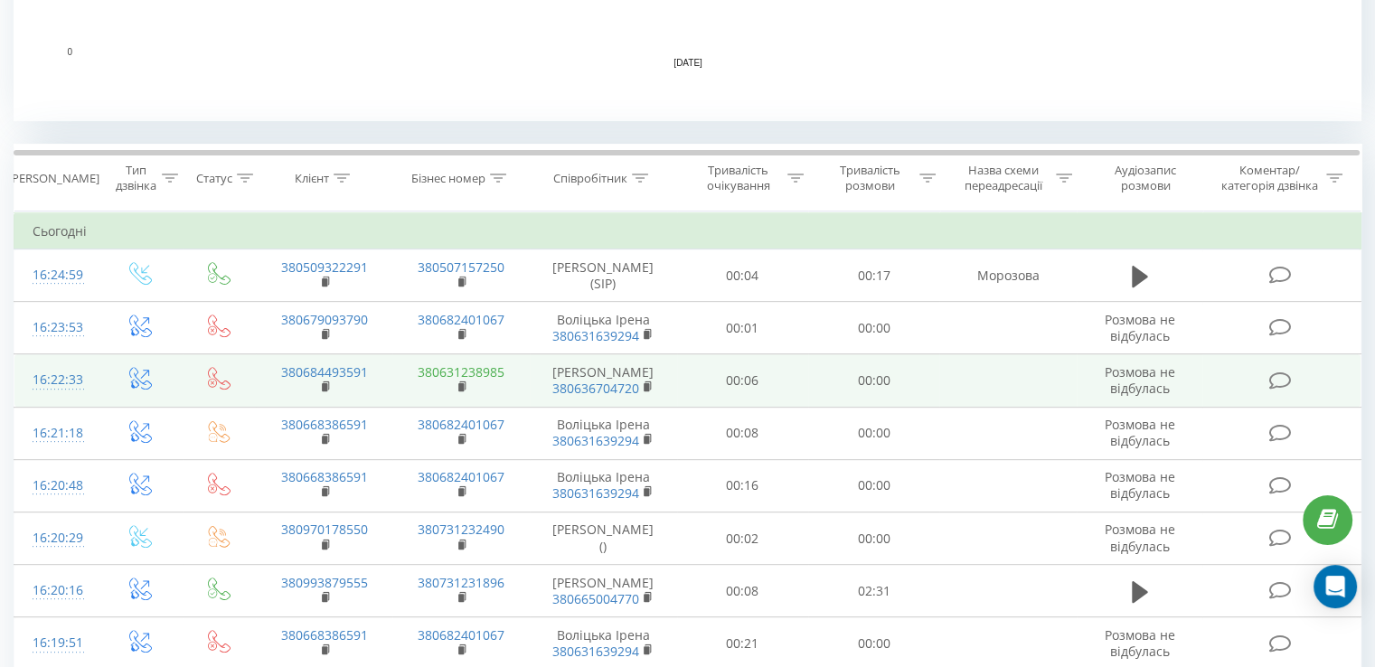
scroll to position [1084, 0]
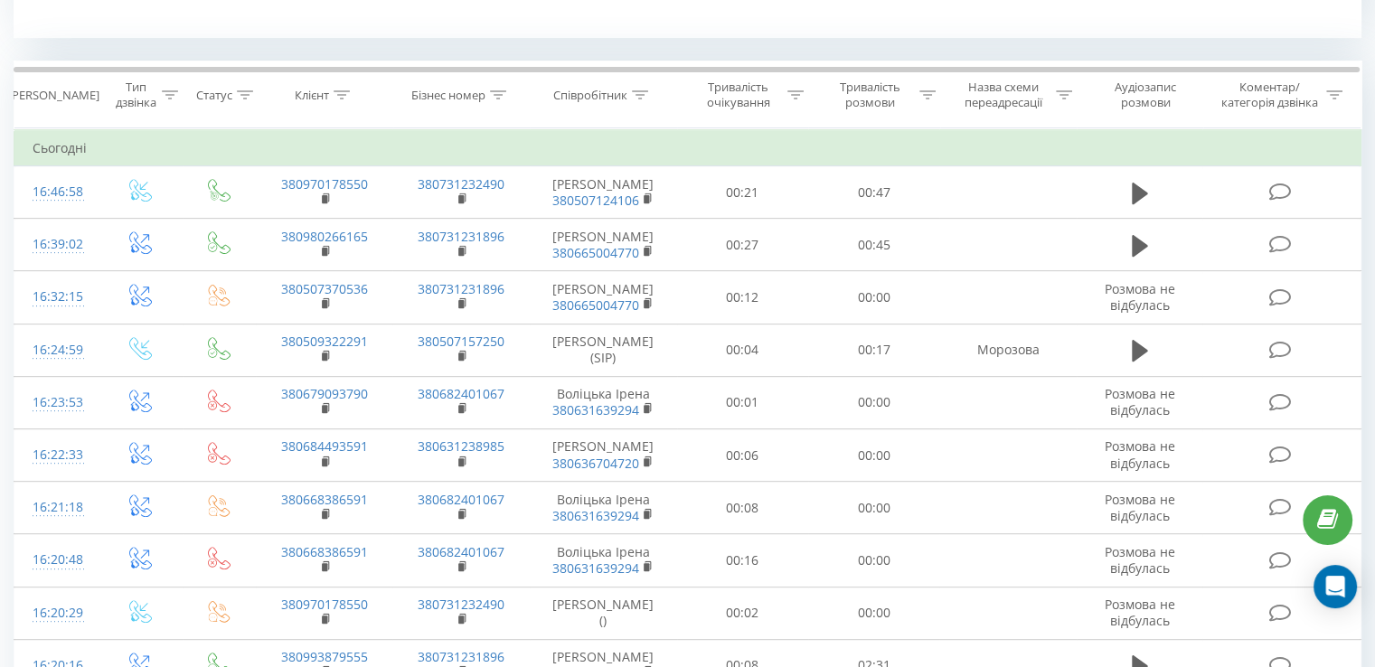
scroll to position [723, 0]
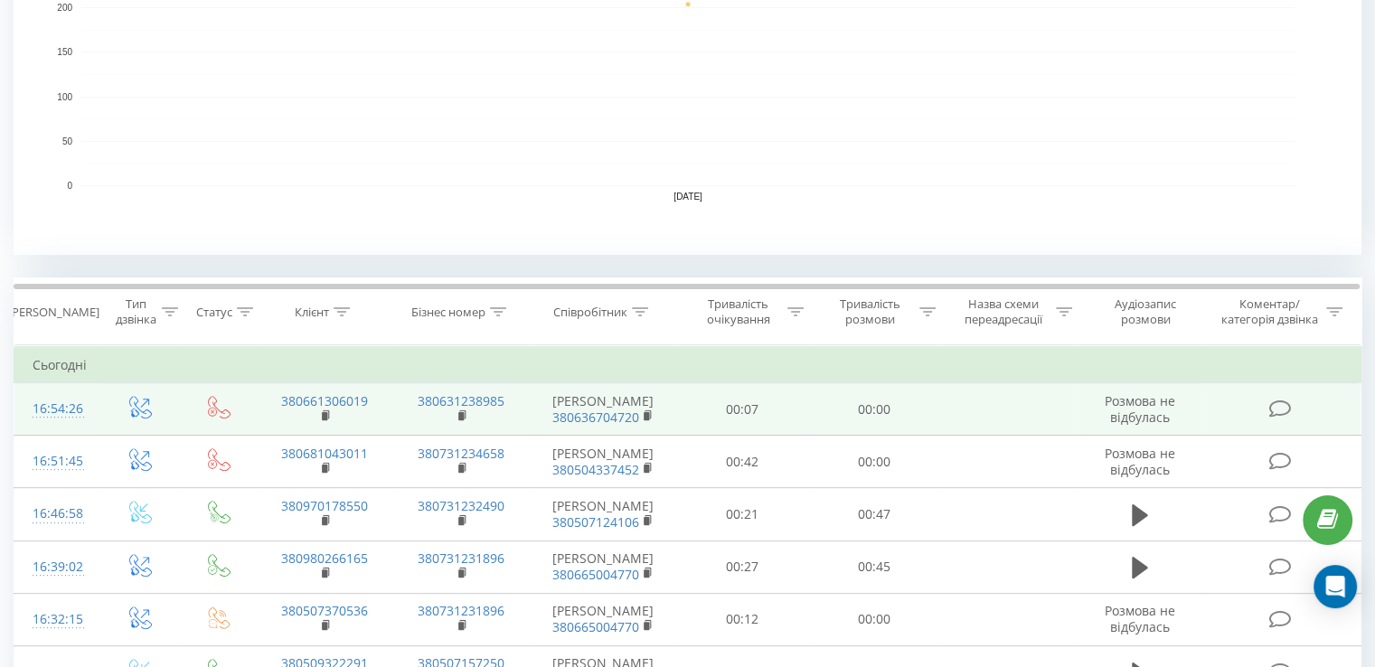
scroll to position [542, 0]
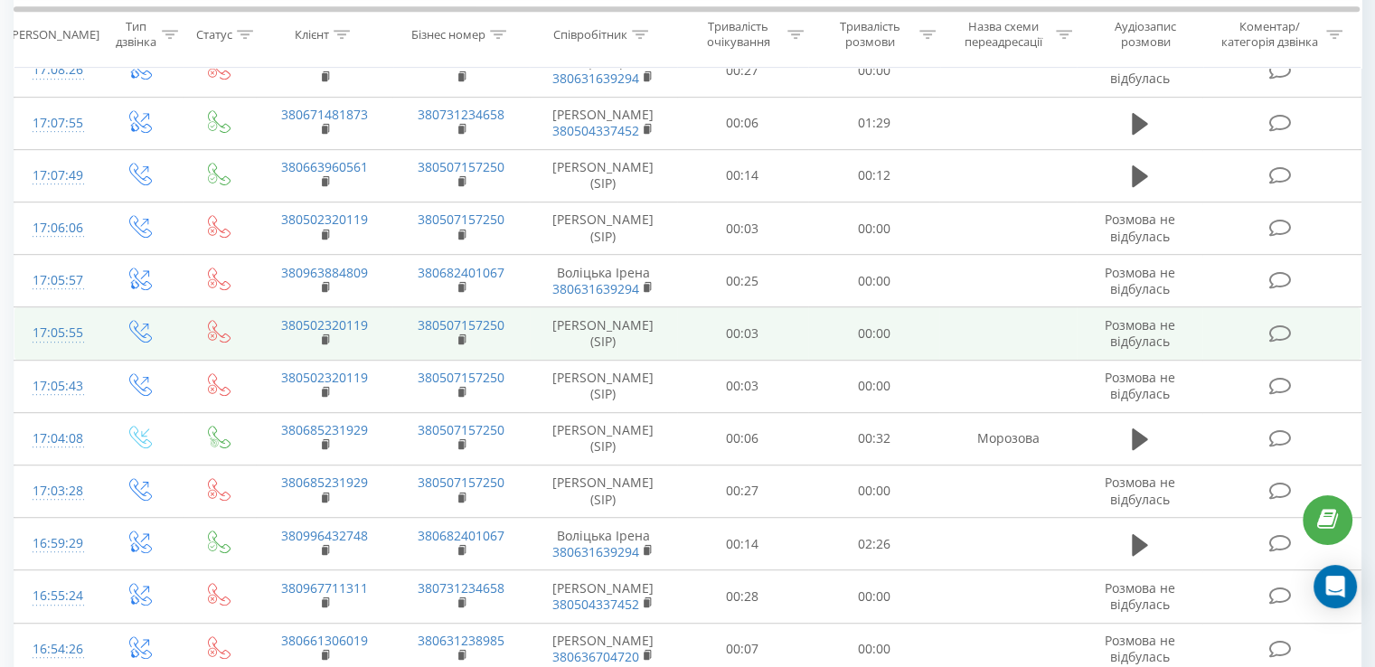
scroll to position [813, 0]
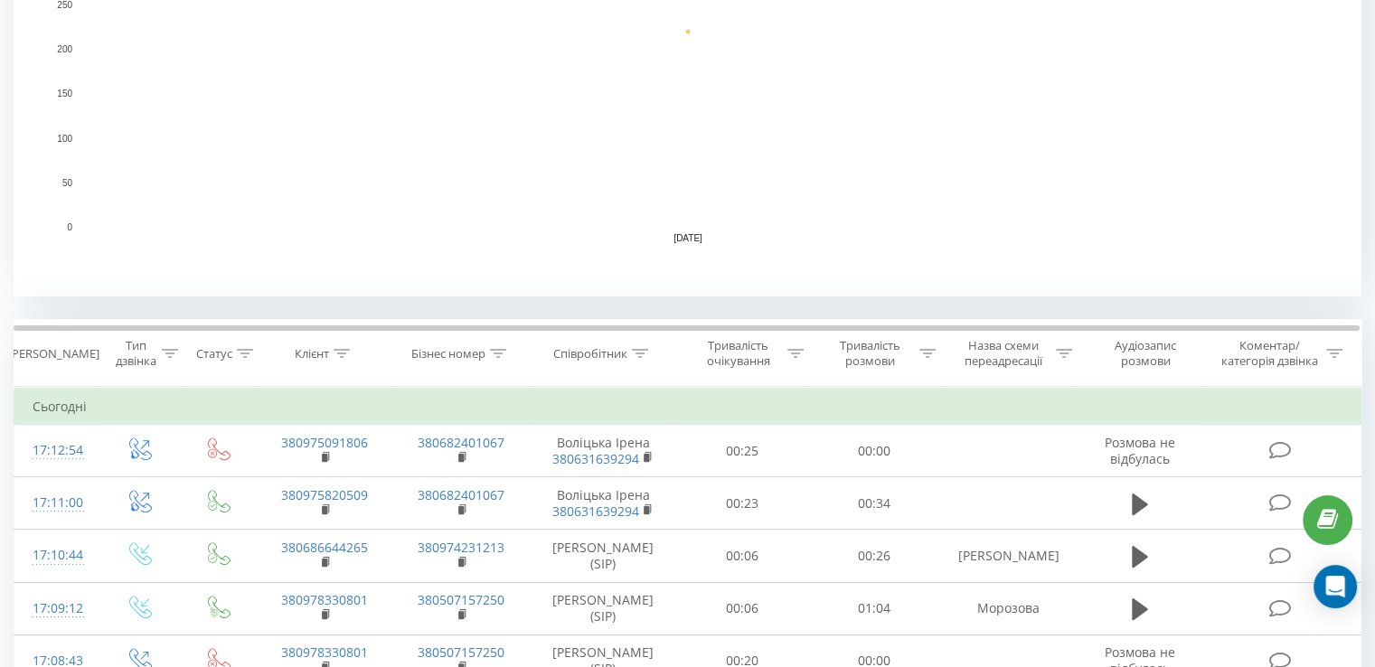
scroll to position [542, 0]
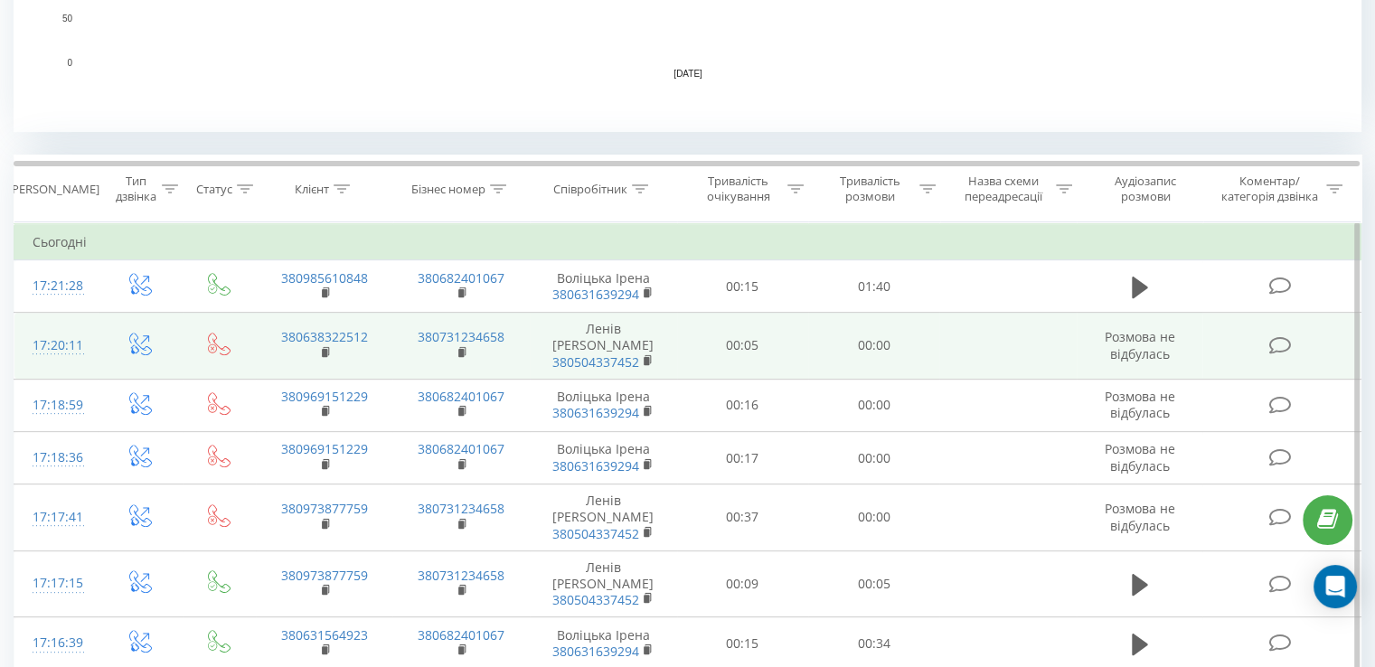
scroll to position [542, 0]
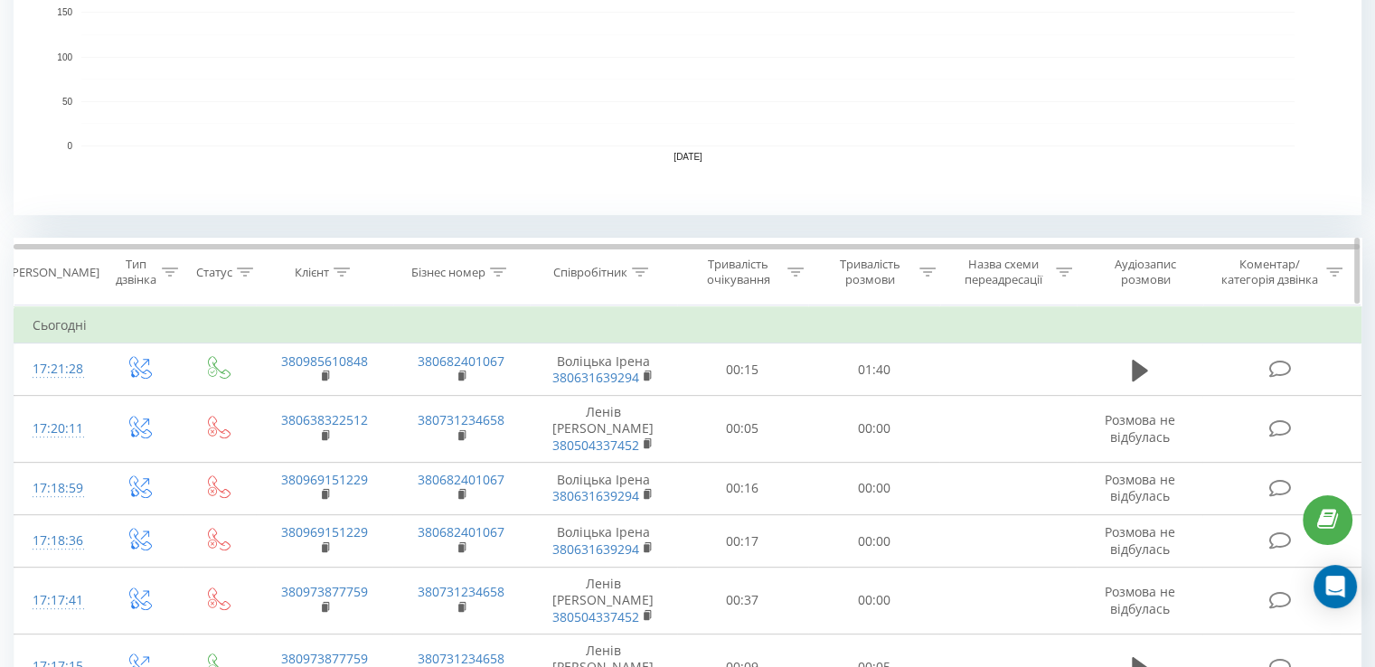
click at [644, 265] on div at bounding box center [640, 272] width 16 height 15
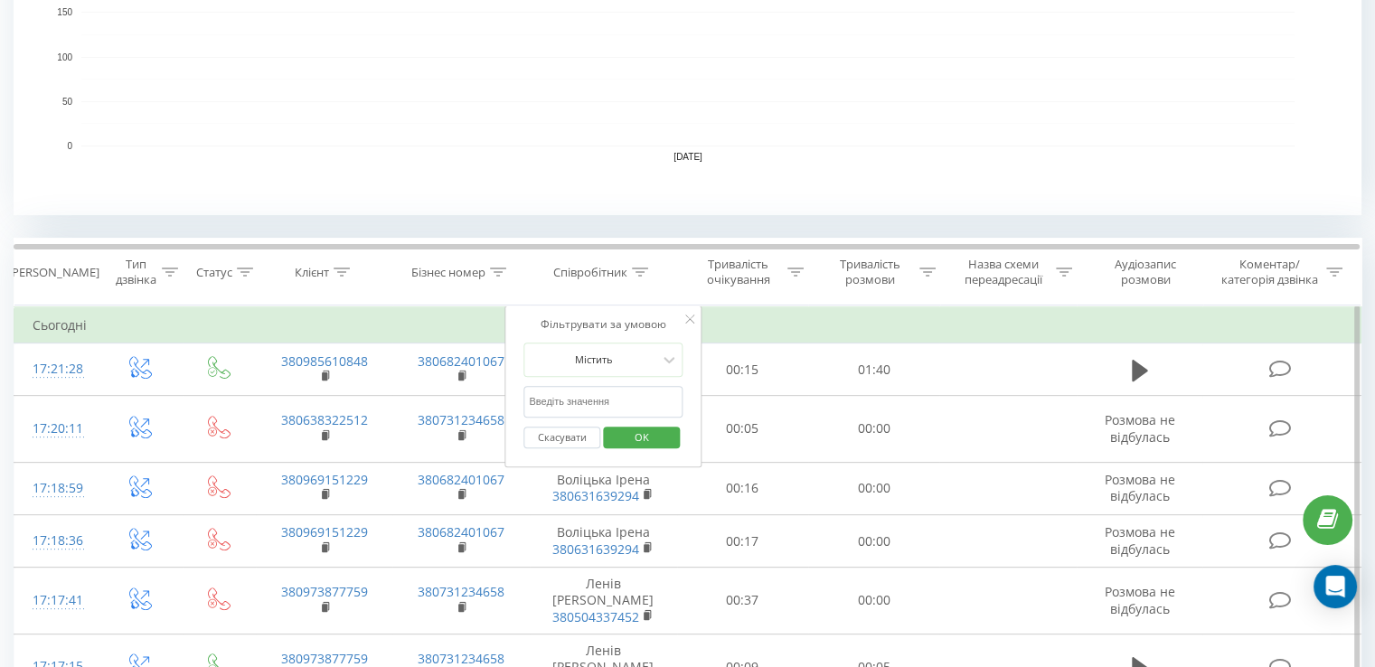
click at [587, 396] on input "text" at bounding box center [602, 402] width 159 height 32
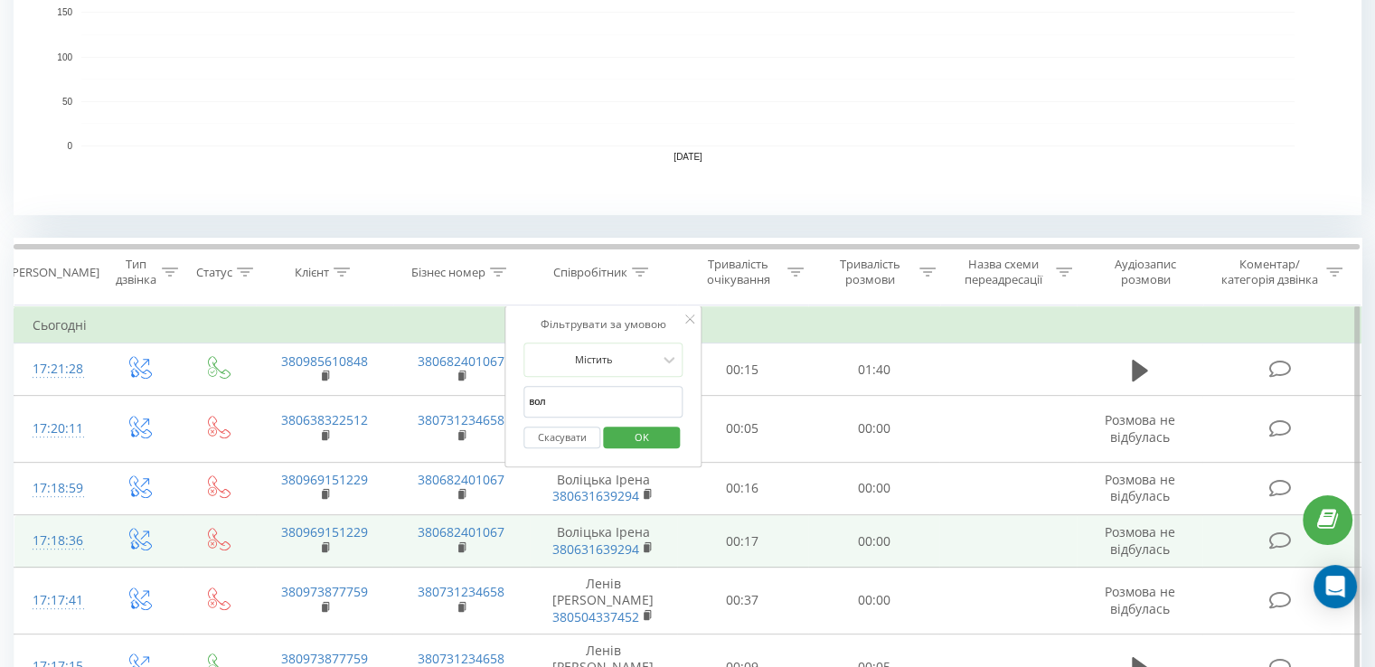
type input "воліцька"
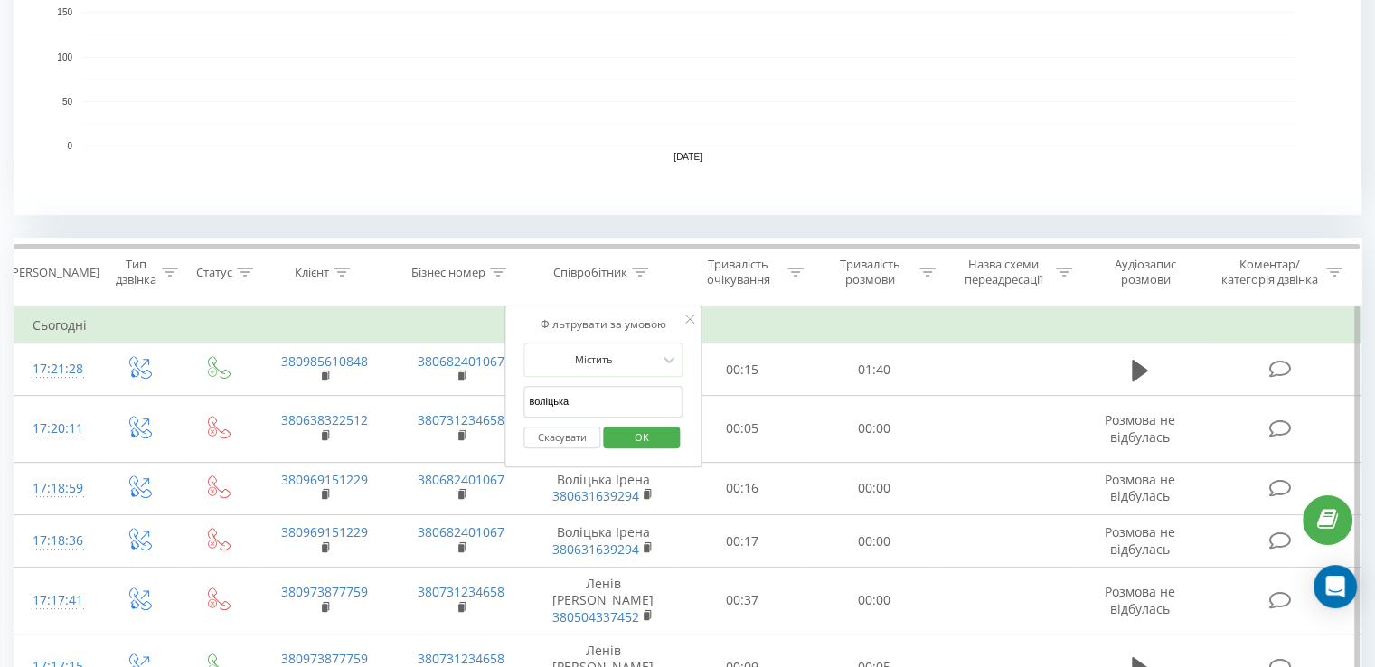
click at [633, 432] on span "OK" at bounding box center [641, 437] width 51 height 28
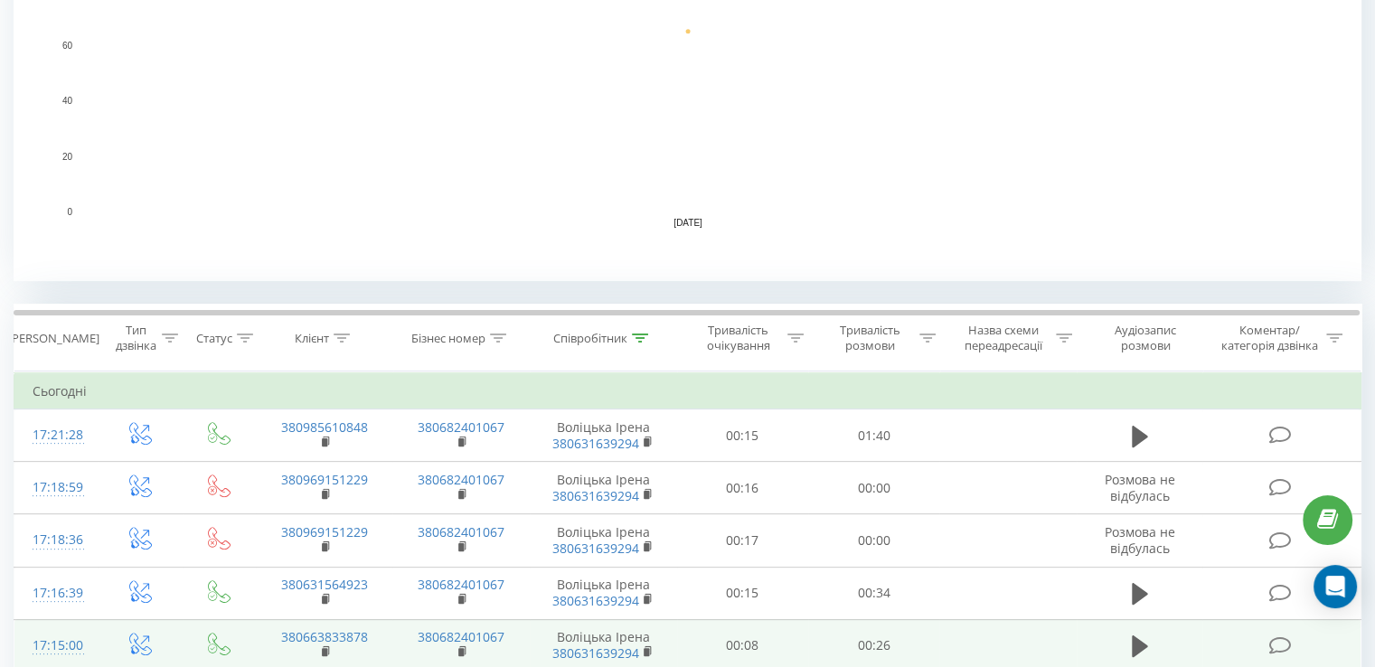
scroll to position [633, 0]
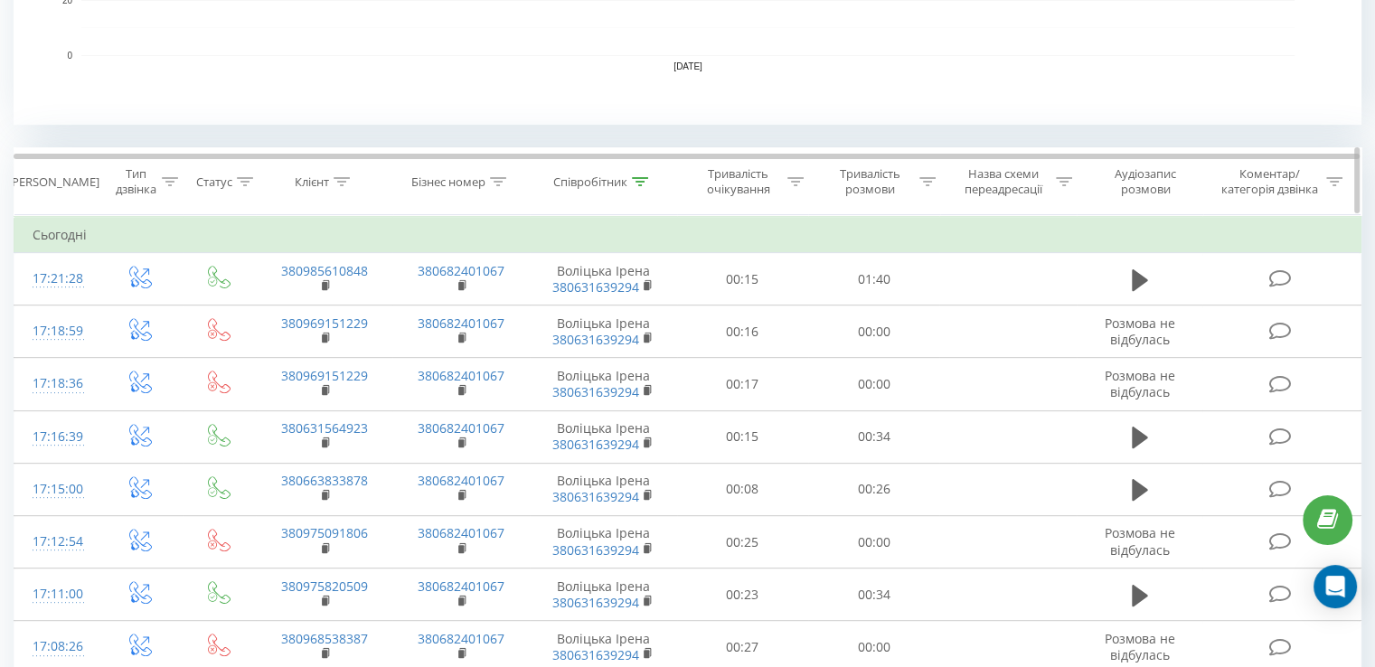
click at [633, 182] on icon at bounding box center [640, 181] width 16 height 9
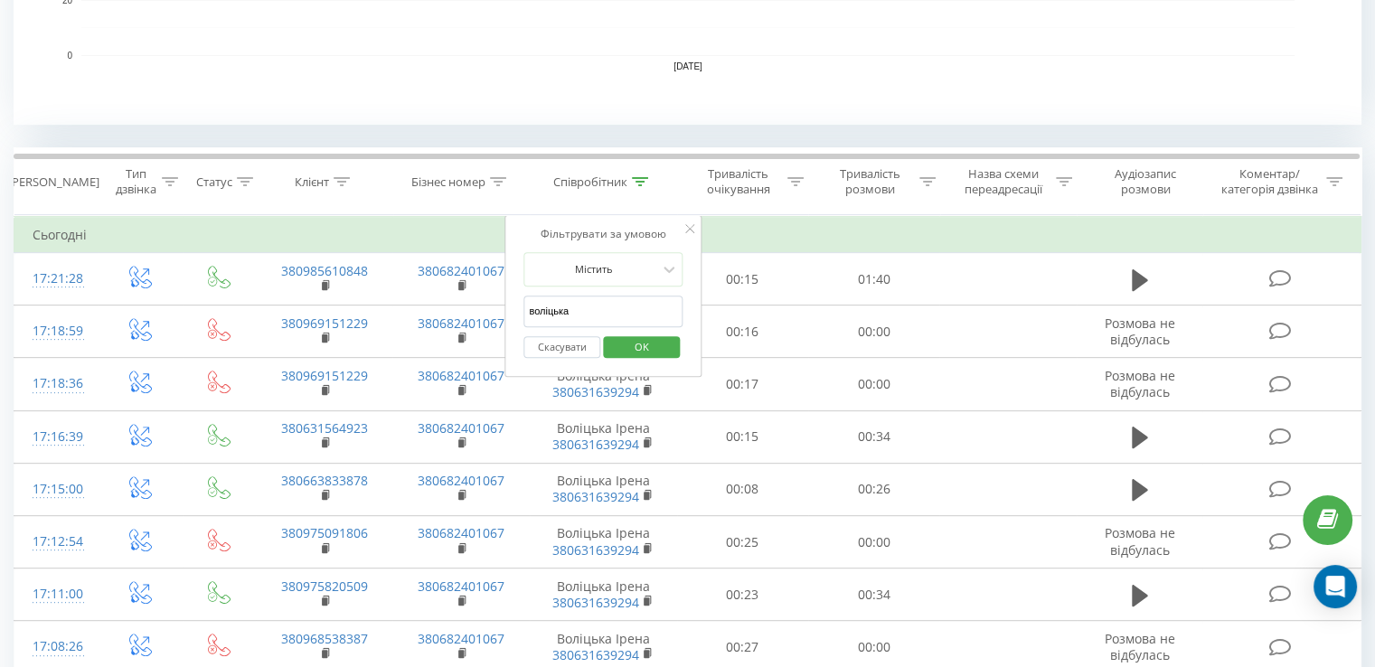
click at [563, 343] on button "Скасувати" at bounding box center [561, 347] width 77 height 23
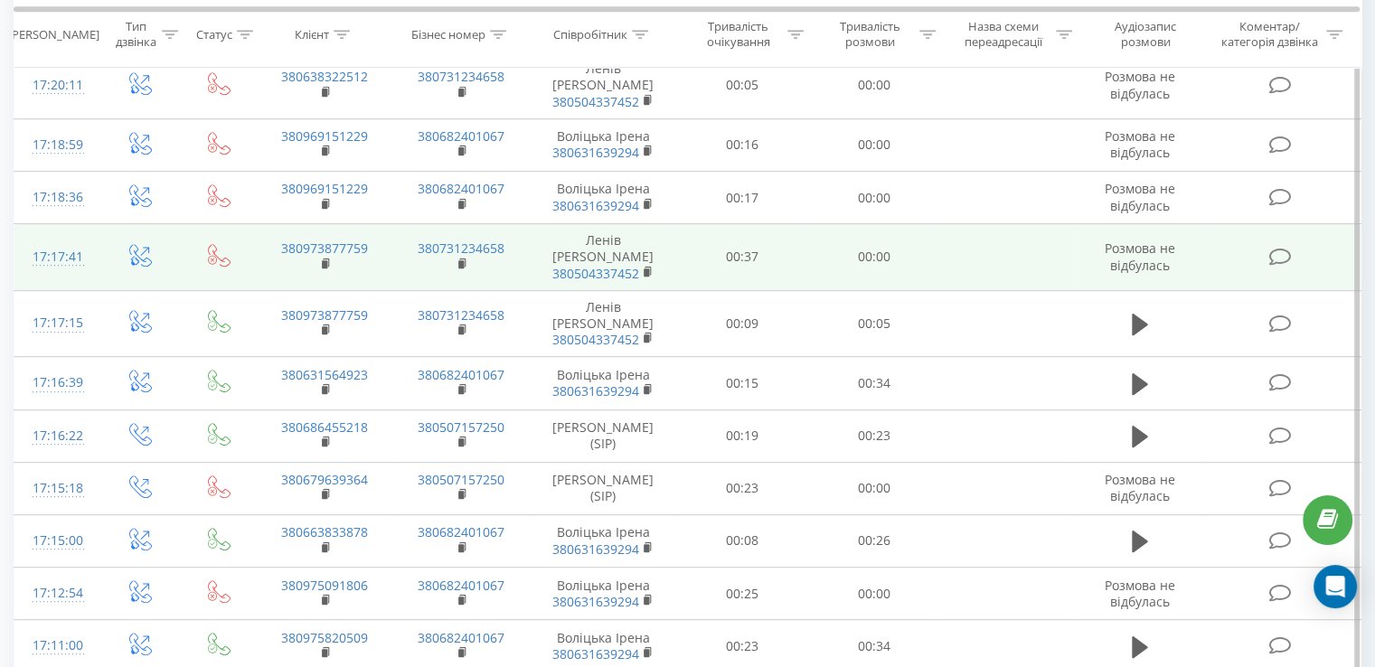
scroll to position [795, 0]
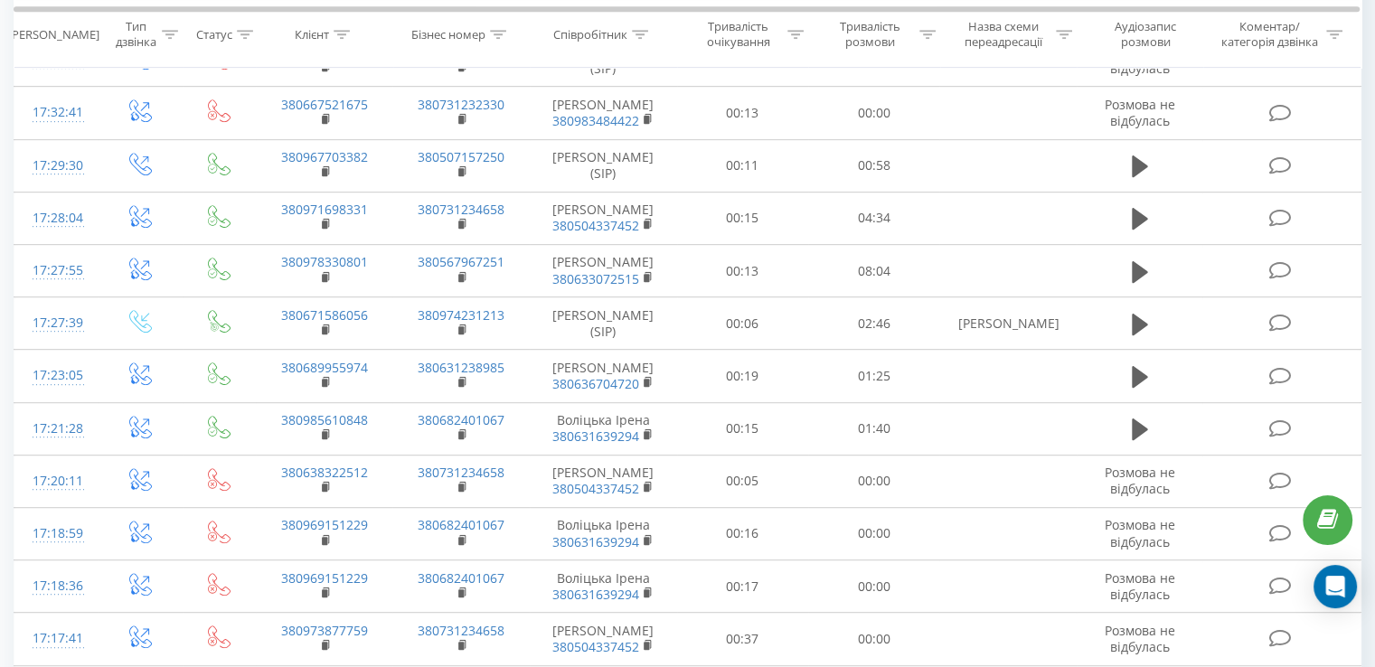
scroll to position [452, 0]
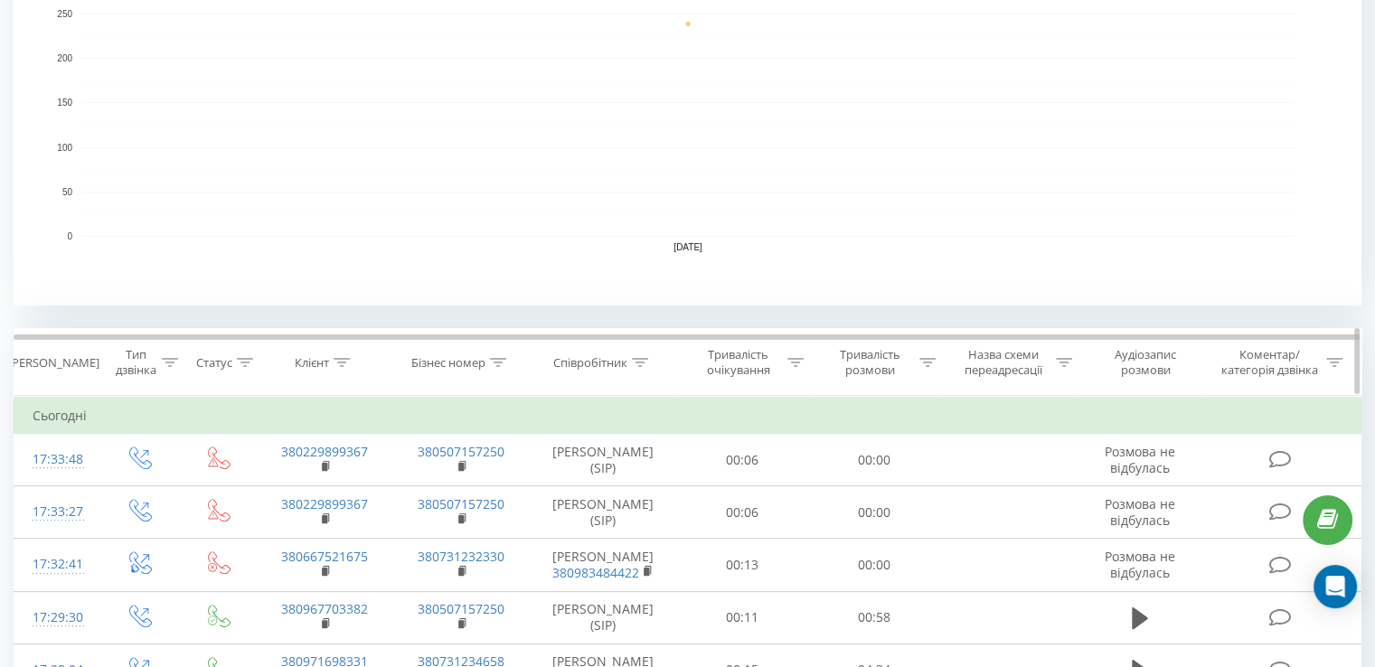
click at [645, 358] on icon at bounding box center [640, 362] width 16 height 9
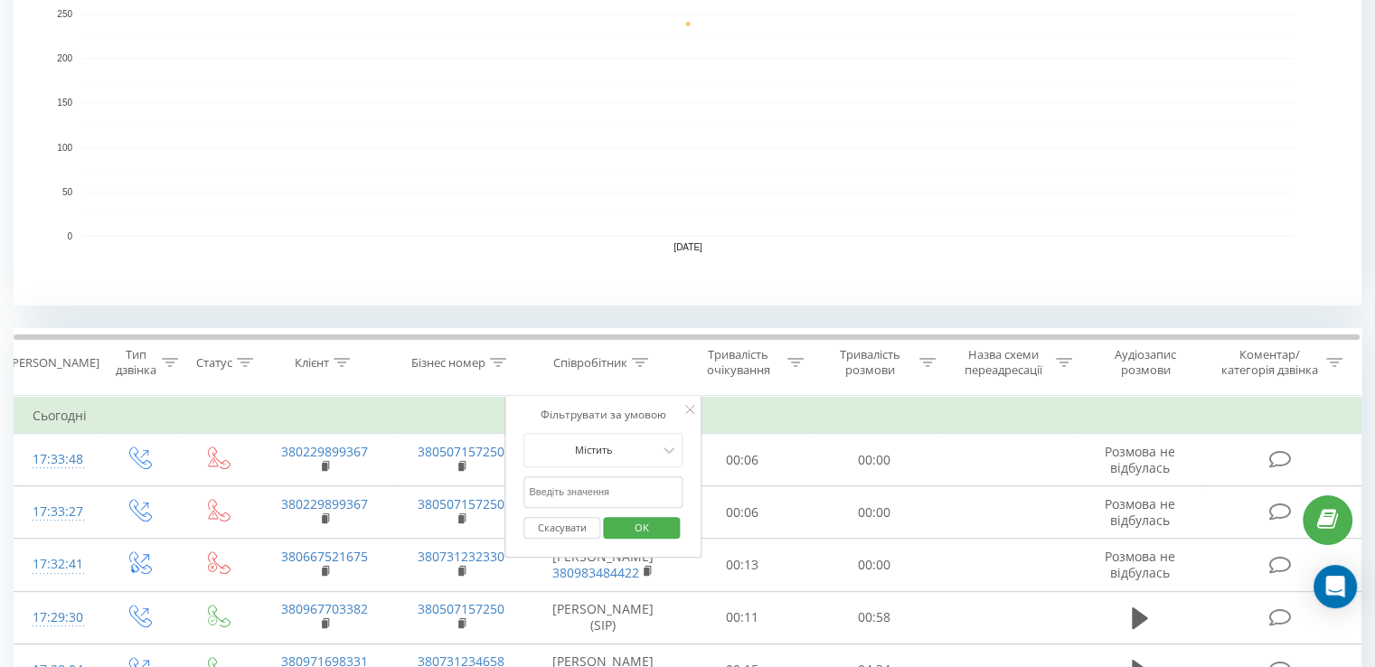
click at [588, 491] on input "text" at bounding box center [602, 492] width 159 height 32
type input "Морозова"
click at [630, 518] on span "OK" at bounding box center [641, 527] width 51 height 28
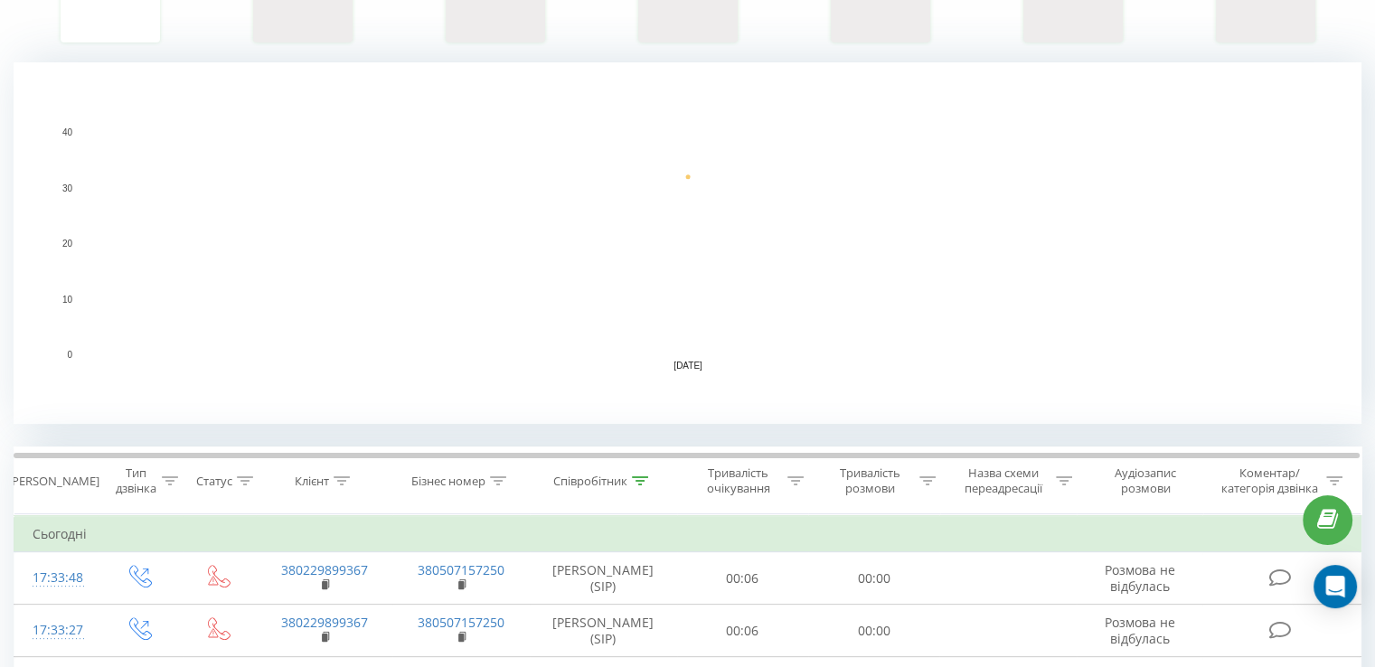
scroll to position [181, 0]
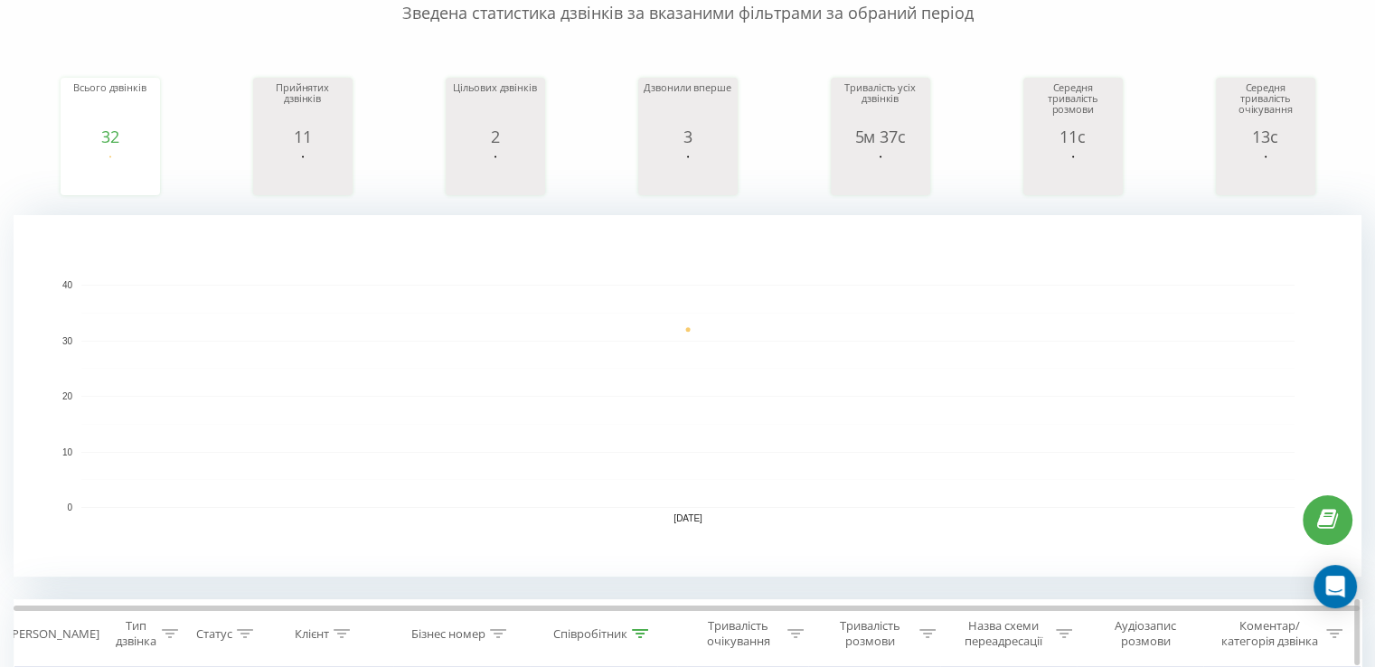
click at [643, 631] on icon at bounding box center [640, 633] width 16 height 9
click at [643, 633] on icon at bounding box center [640, 633] width 16 height 9
click at [643, 634] on icon at bounding box center [640, 633] width 16 height 9
click at [640, 638] on div at bounding box center [640, 633] width 16 height 15
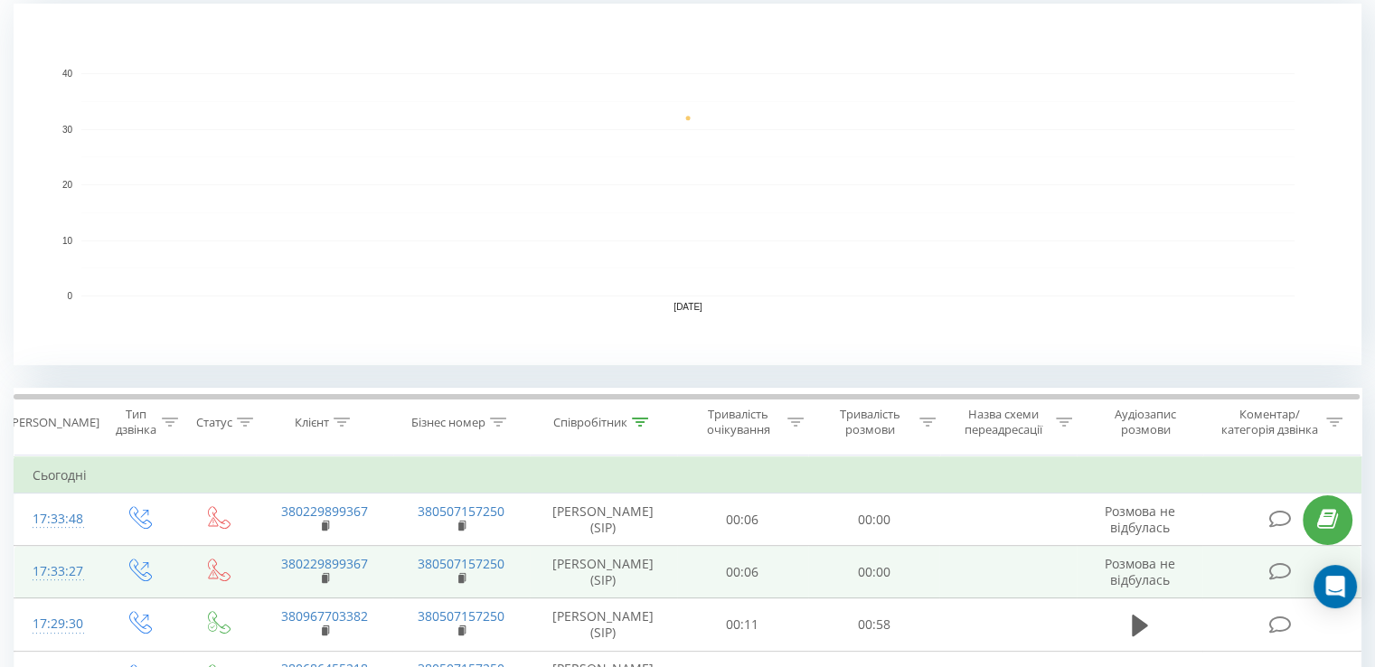
scroll to position [633, 0]
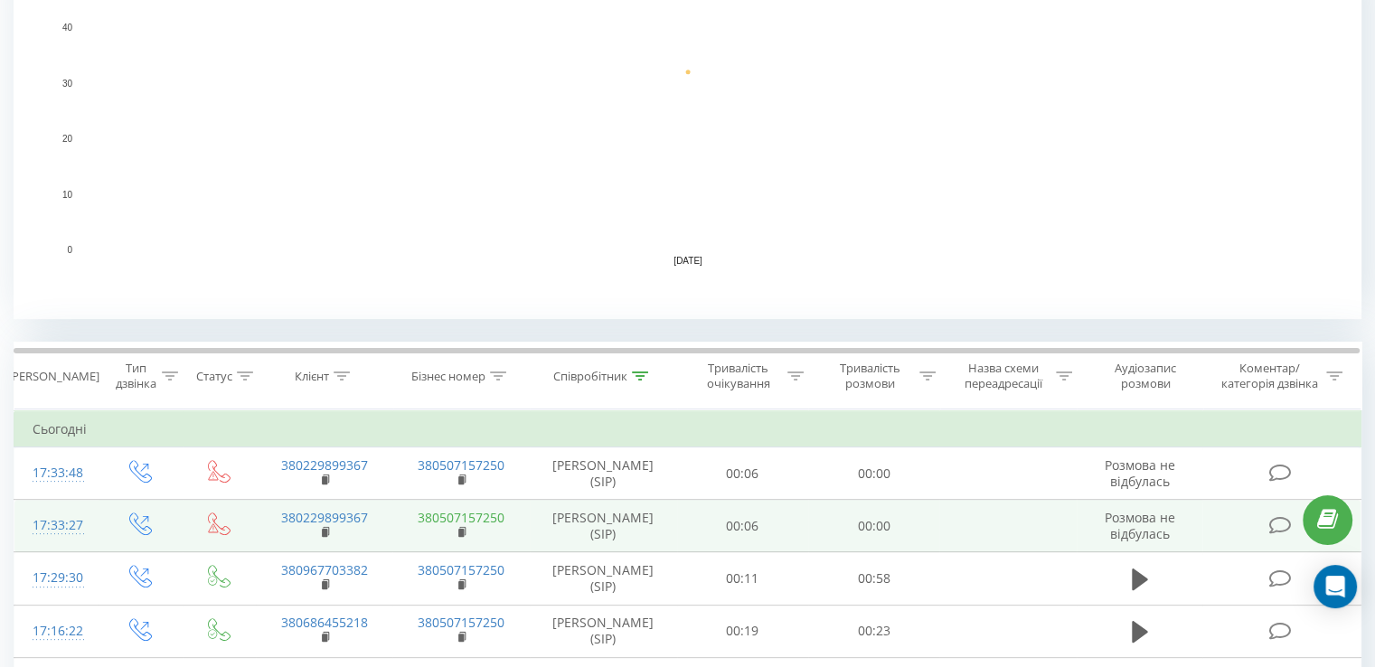
scroll to position [542, 0]
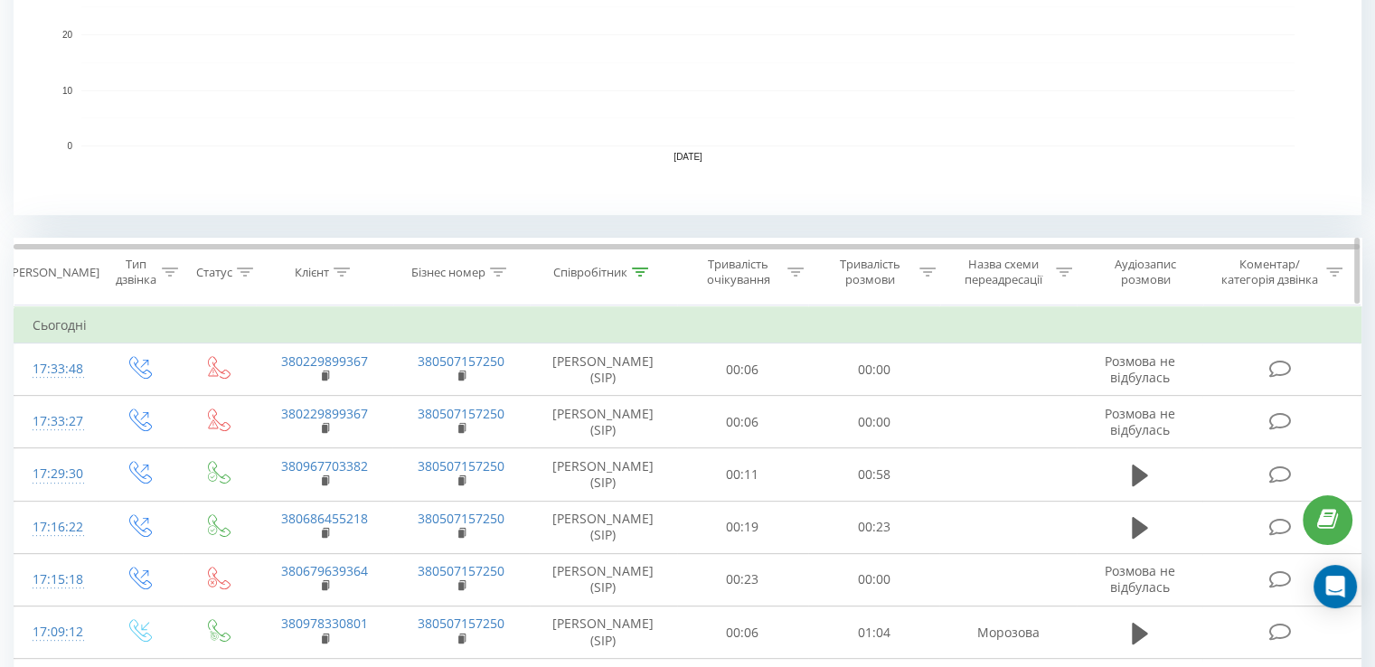
click at [640, 265] on div at bounding box center [640, 272] width 16 height 15
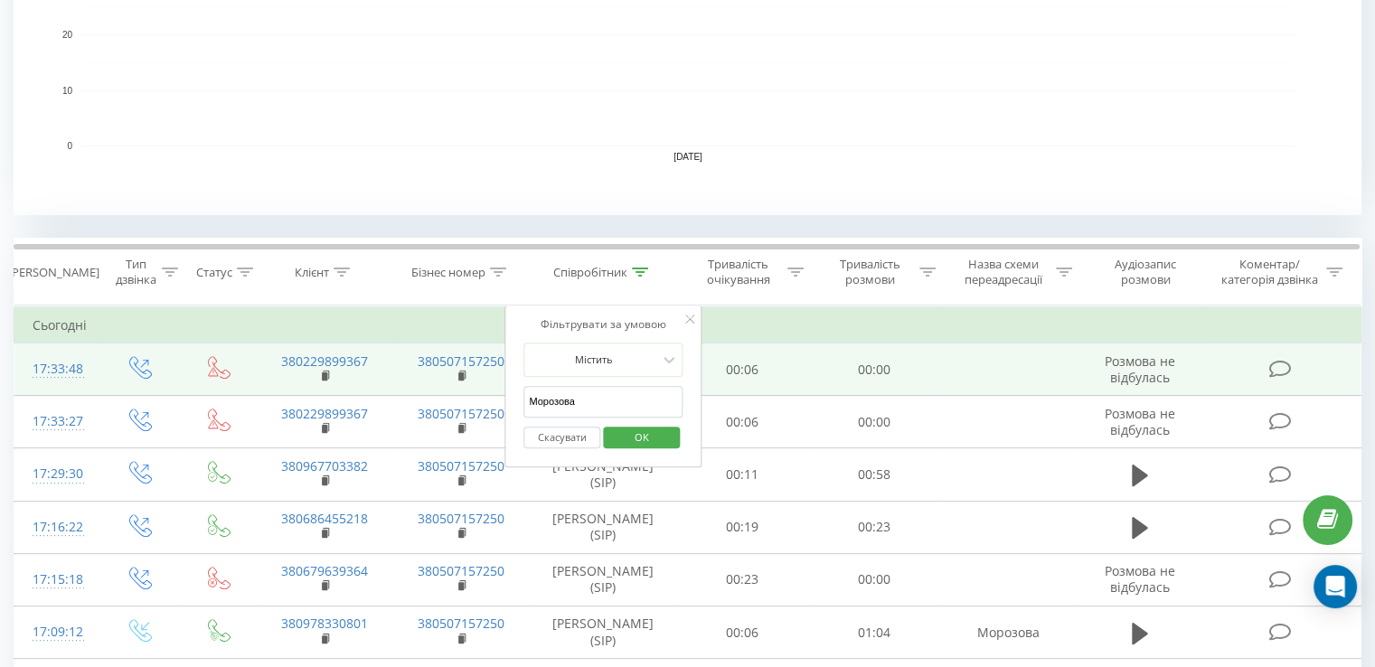
drag, startPoint x: 608, startPoint y: 404, endPoint x: 416, endPoint y: 373, distance: 194.9
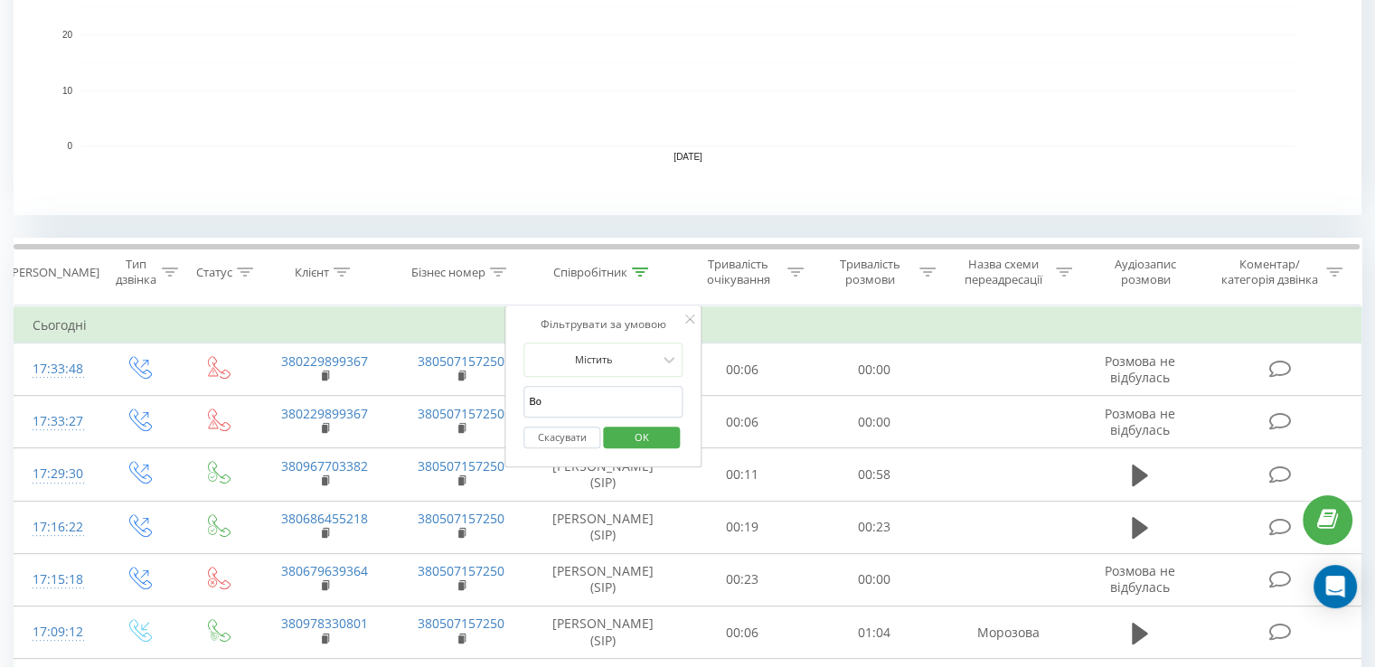
type input "воліцька"
click at [636, 438] on span "OK" at bounding box center [641, 437] width 51 height 28
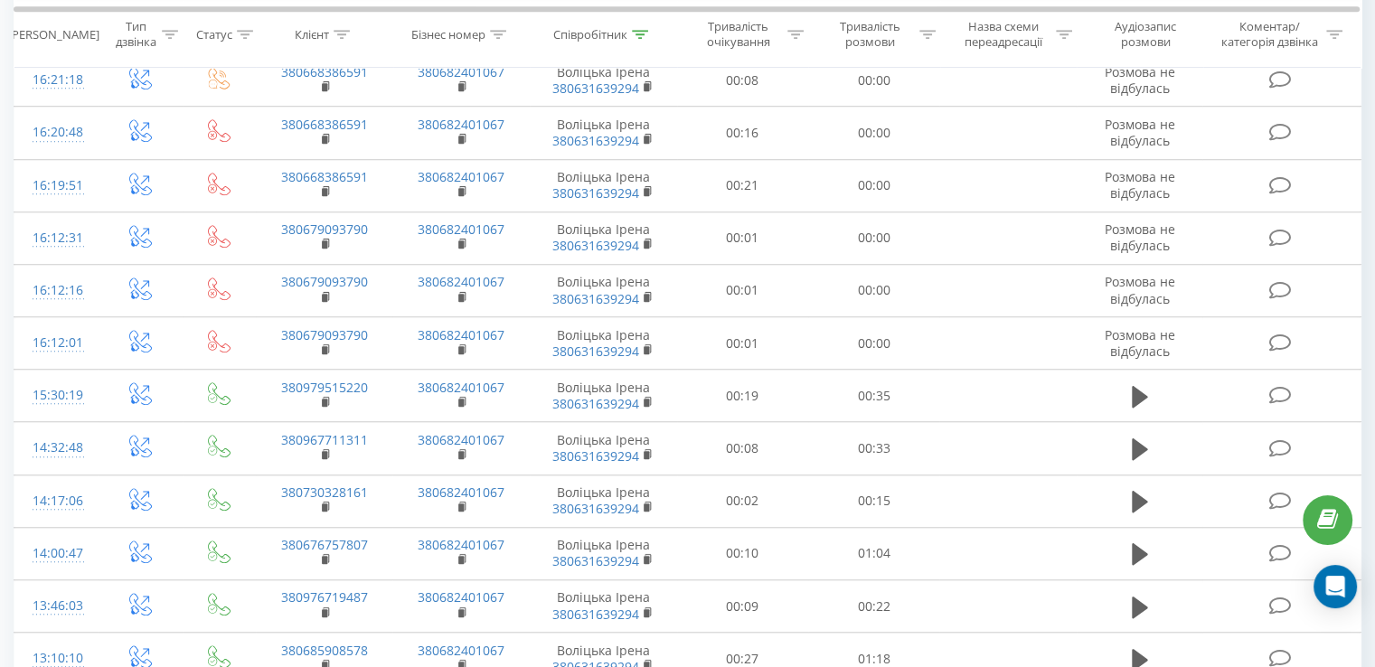
scroll to position [1536, 0]
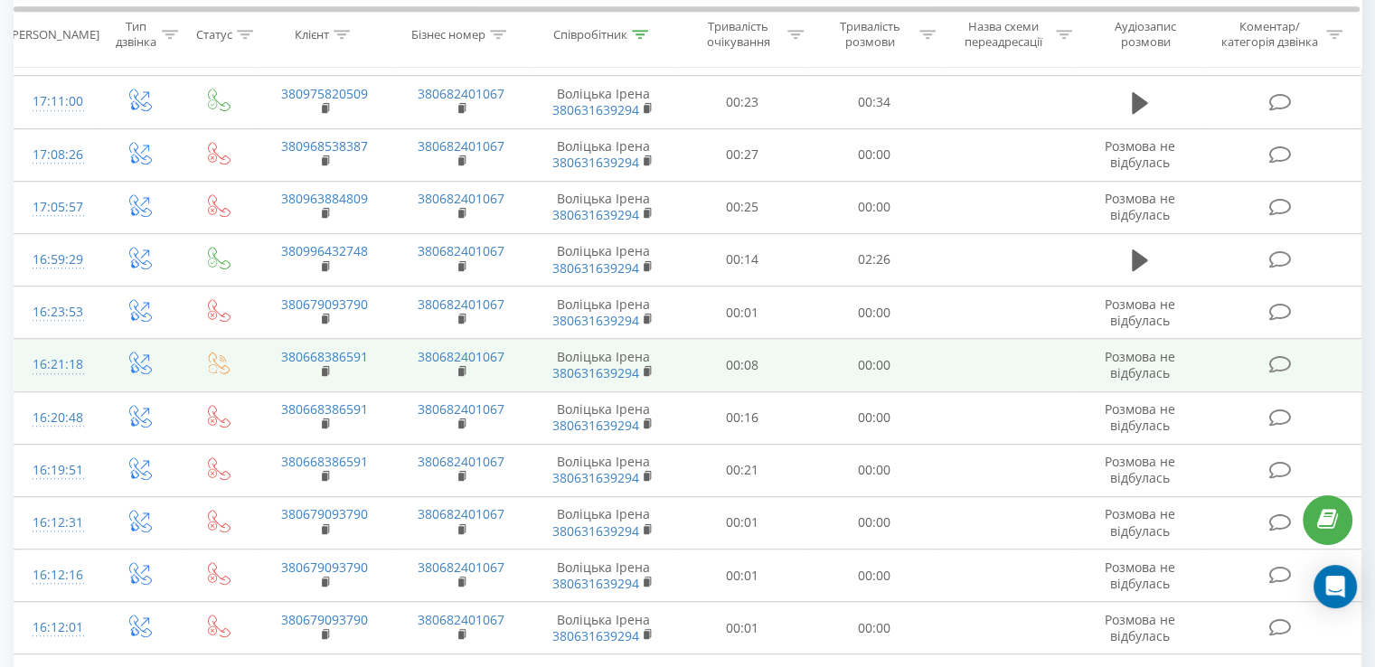
scroll to position [1265, 0]
